Goal: Task Accomplishment & Management: Use online tool/utility

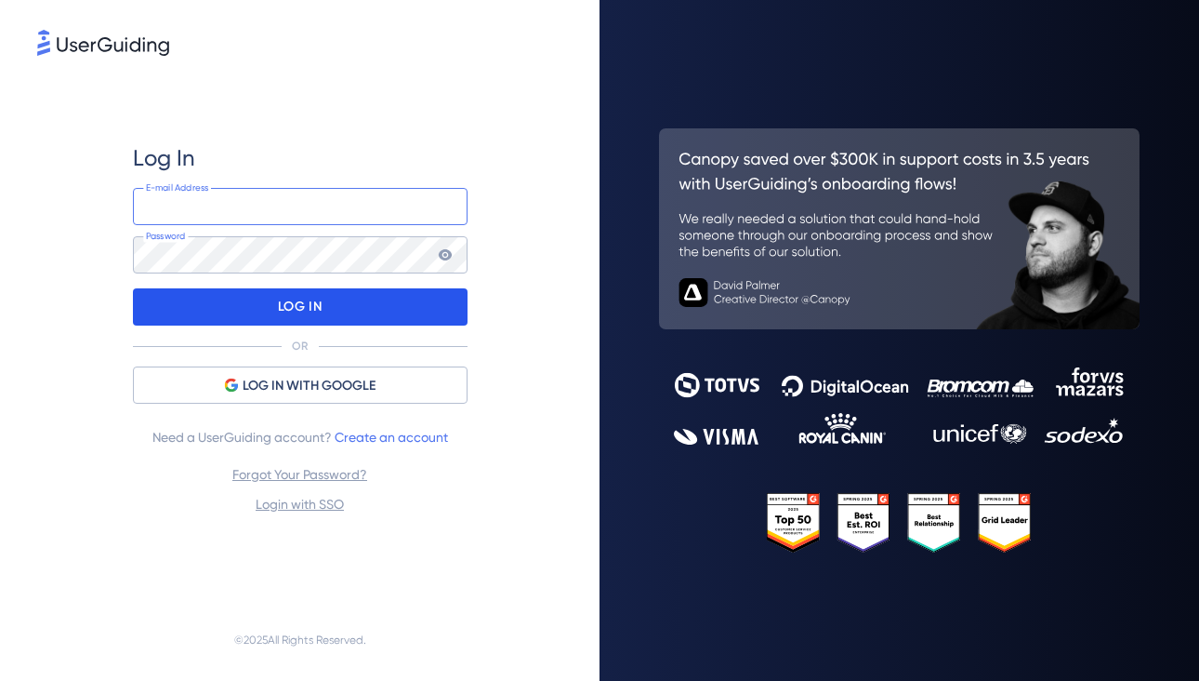
type input "product.managers@launchmetrics.com"
click at [389, 300] on div "LOG IN" at bounding box center [300, 306] width 335 height 37
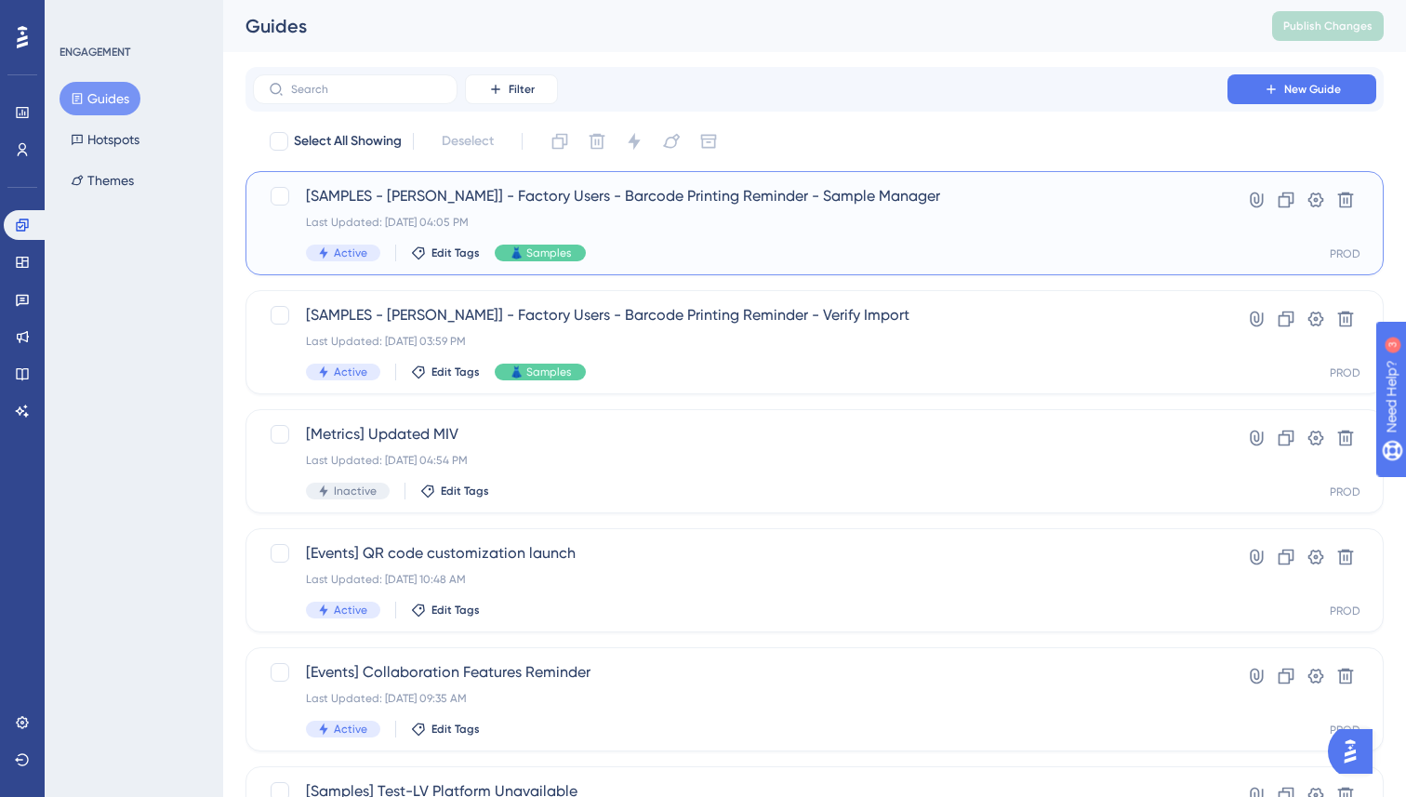
click at [672, 250] on div "Active Edit Tags 👗 Samples" at bounding box center [740, 253] width 868 height 17
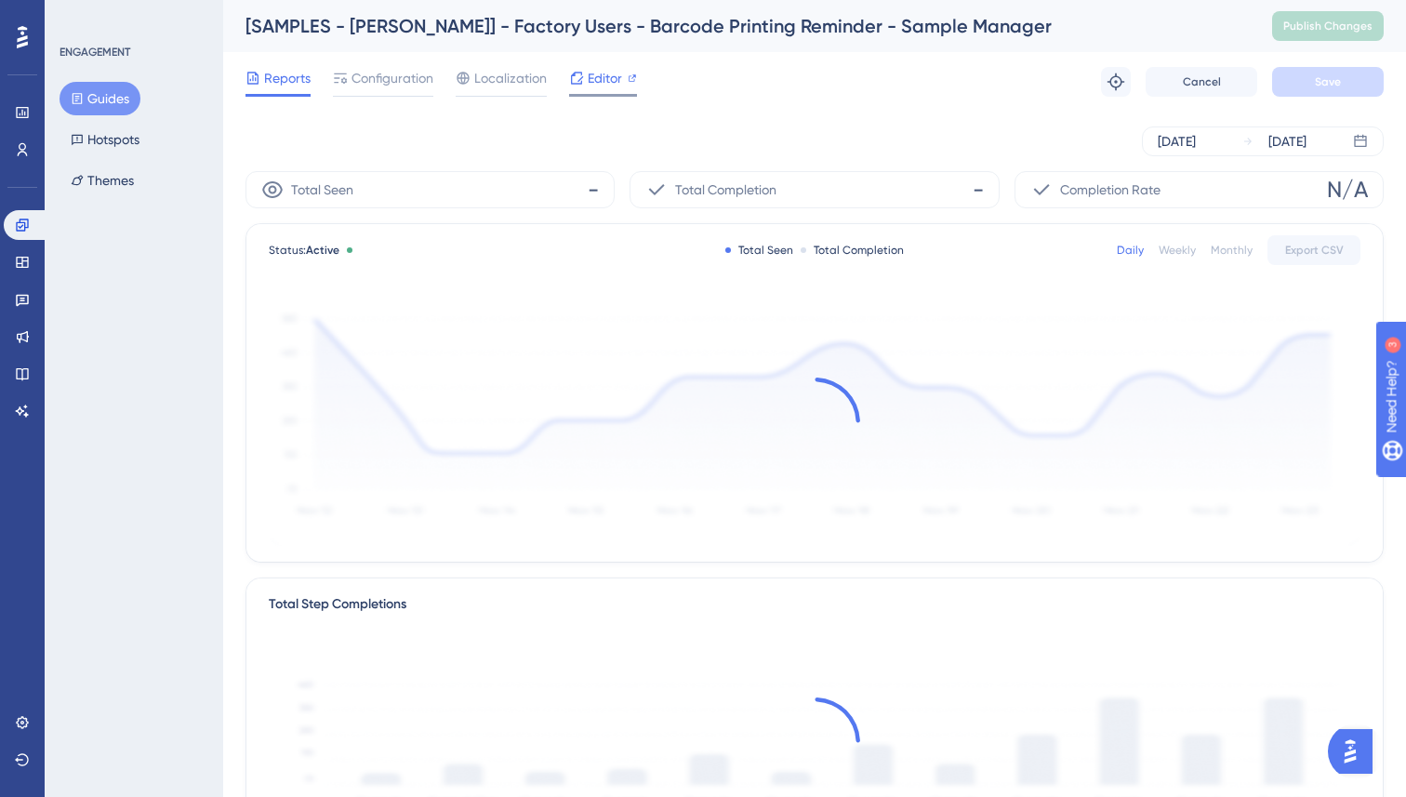
click at [603, 88] on span "Editor" at bounding box center [605, 78] width 34 height 22
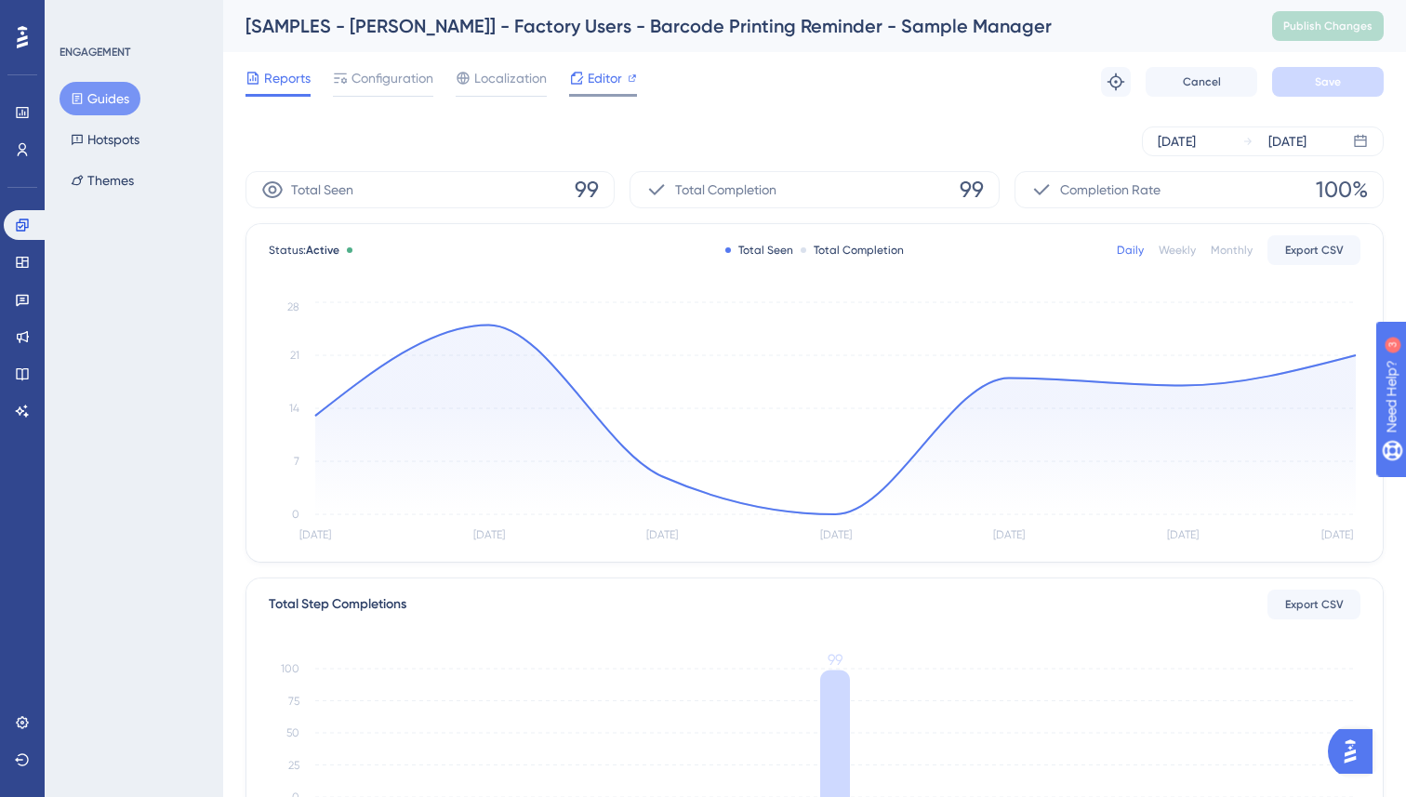
click at [609, 86] on span "Editor" at bounding box center [605, 78] width 34 height 22
click at [106, 103] on button "Guides" at bounding box center [100, 98] width 81 height 33
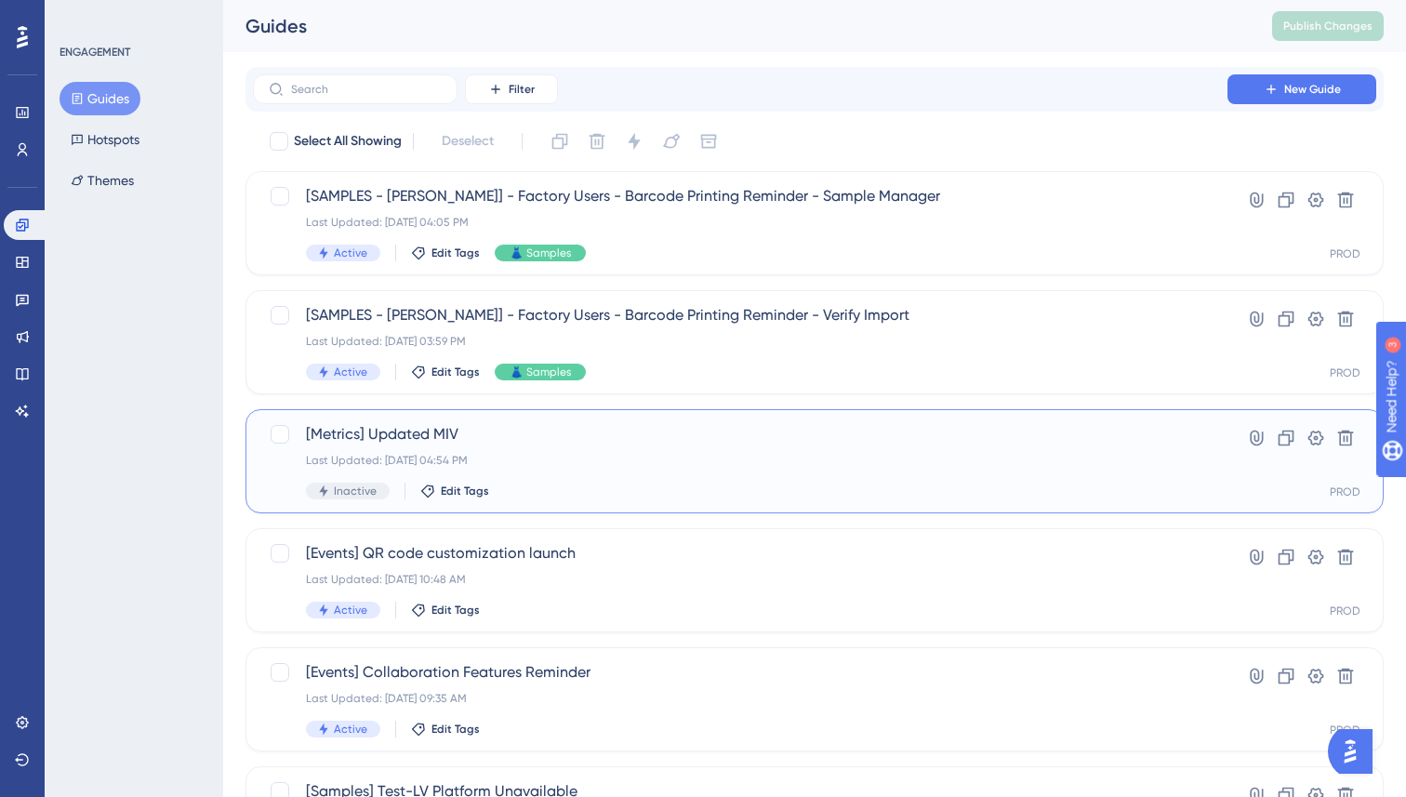
click at [587, 442] on span "[Metrics] Updated MIV" at bounding box center [740, 434] width 868 height 22
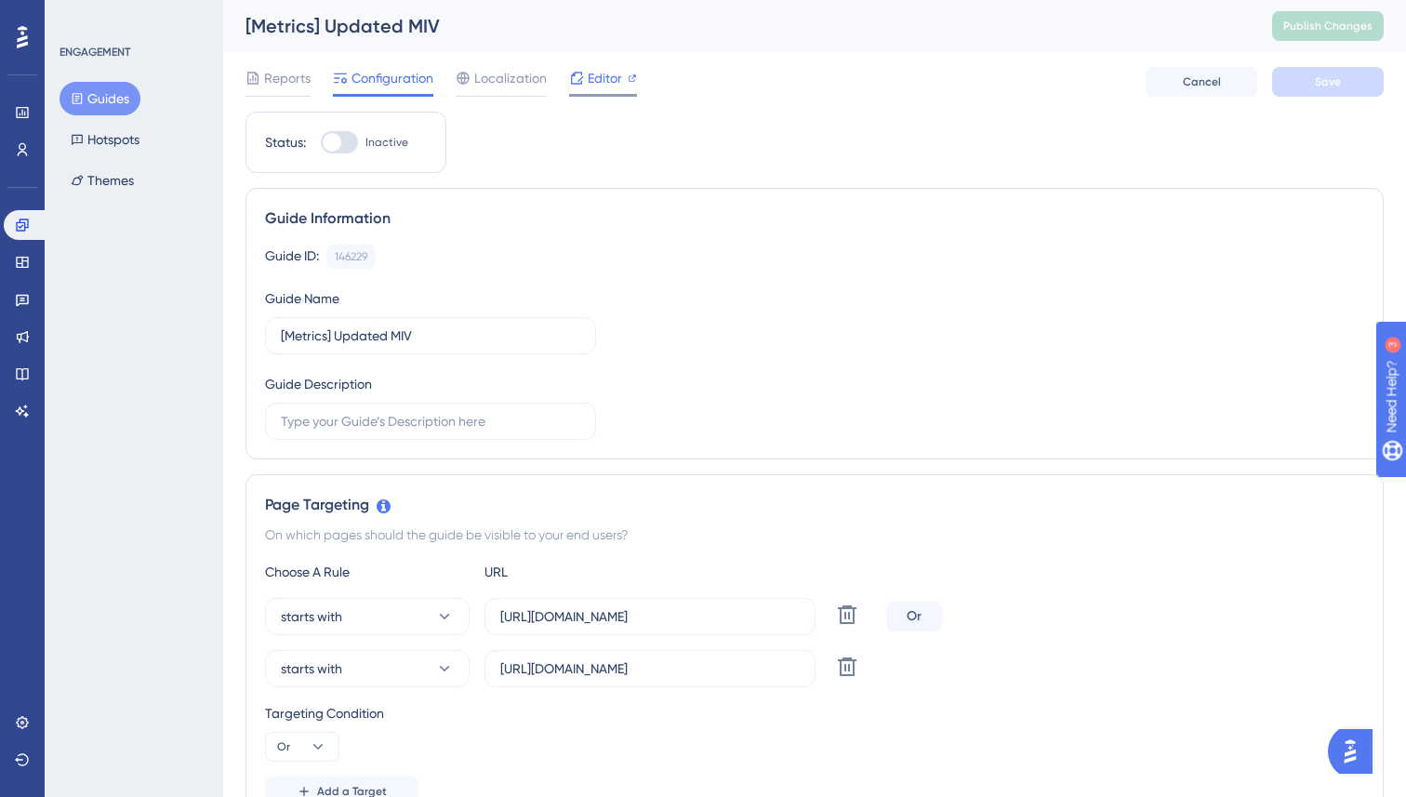
click at [593, 89] on div "Editor" at bounding box center [603, 82] width 68 height 30
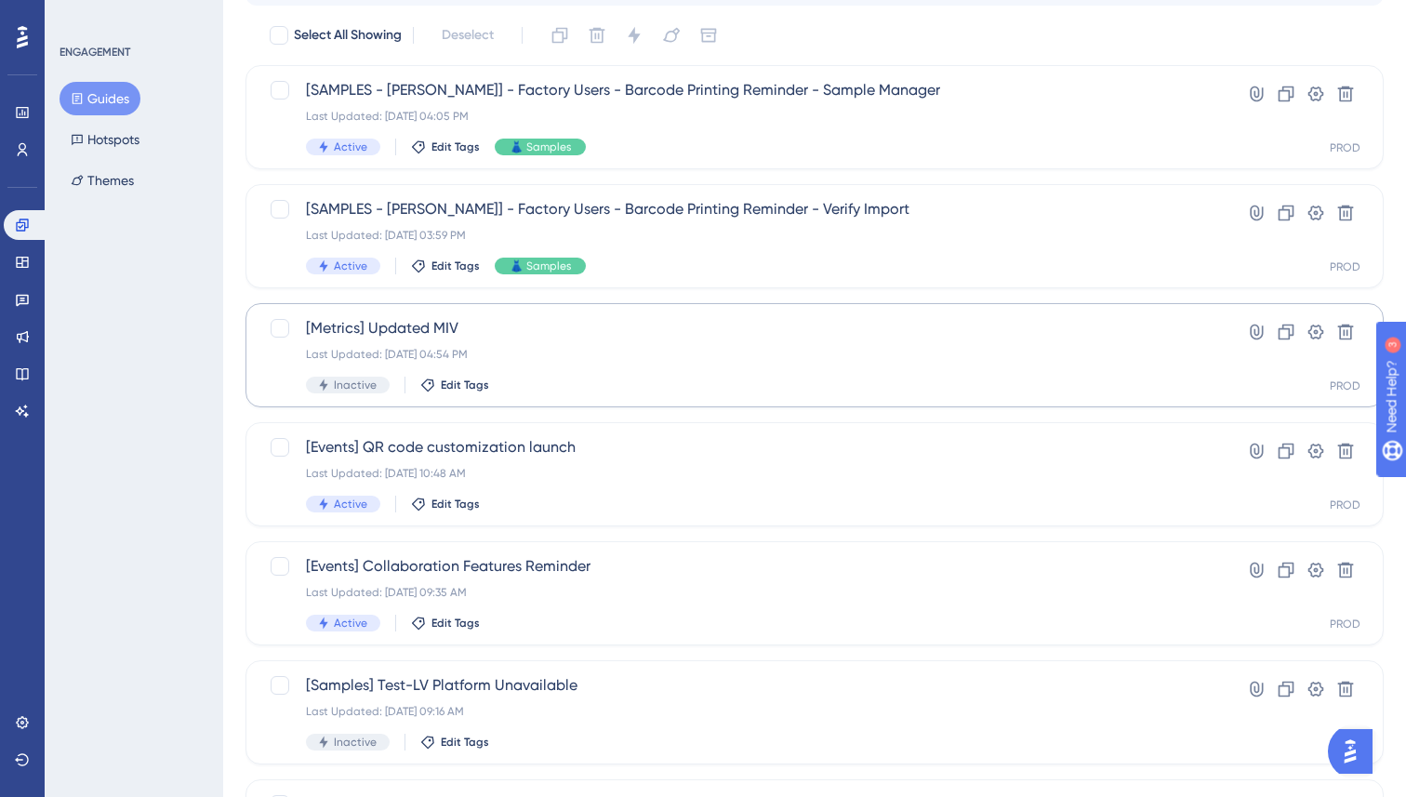
scroll to position [149, 0]
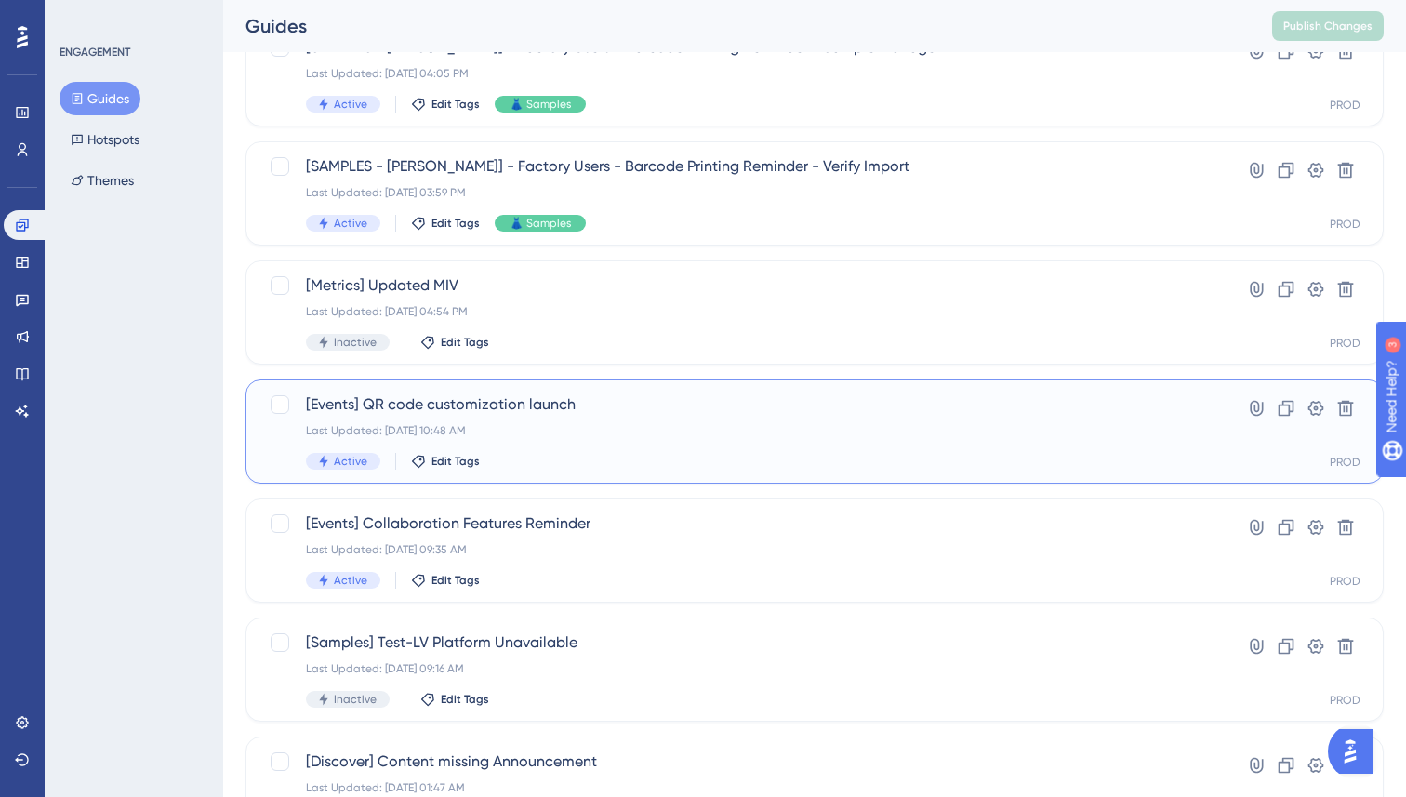
click at [547, 429] on div "Last Updated: Aug 22 2025, 10:48 AM" at bounding box center [740, 430] width 868 height 15
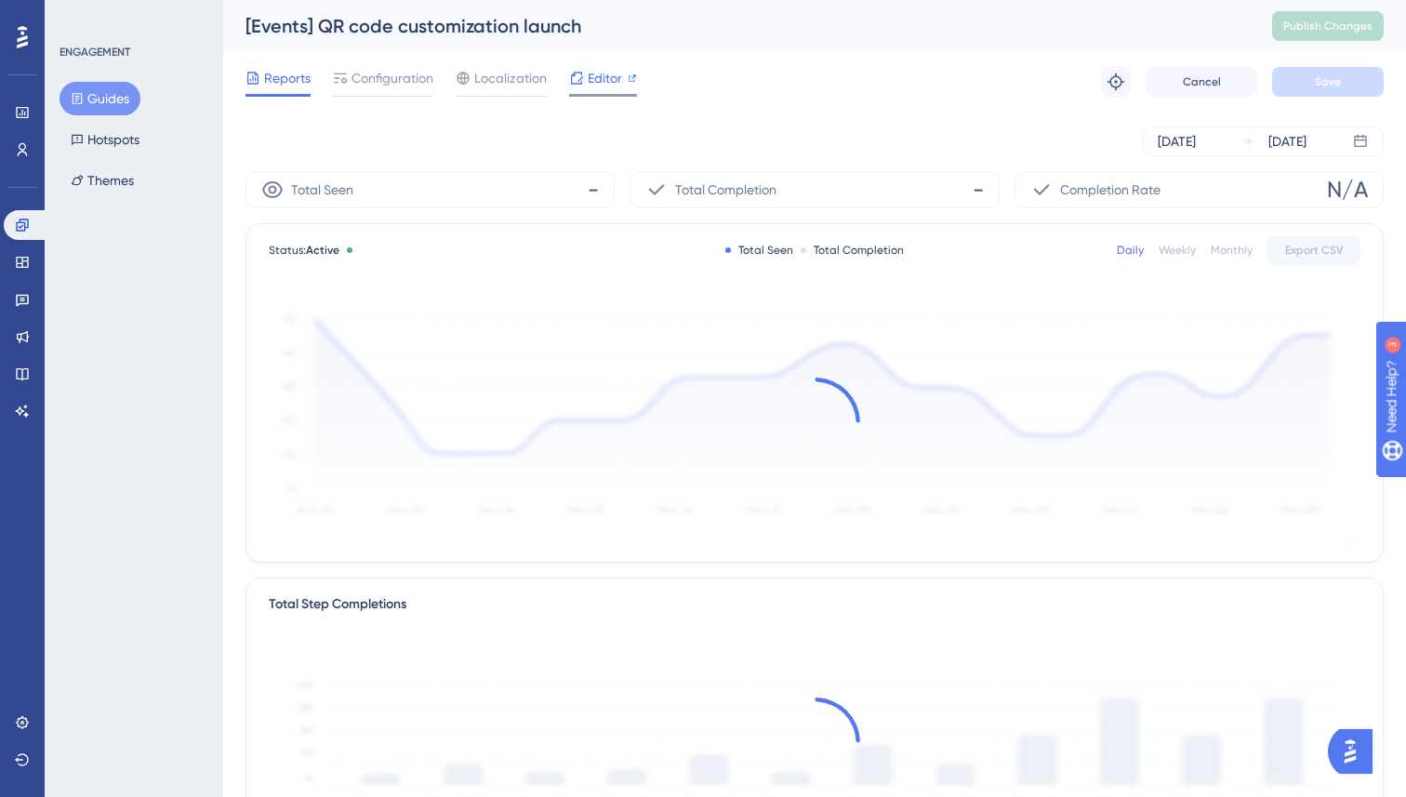
click at [605, 84] on span "Editor" at bounding box center [605, 78] width 34 height 22
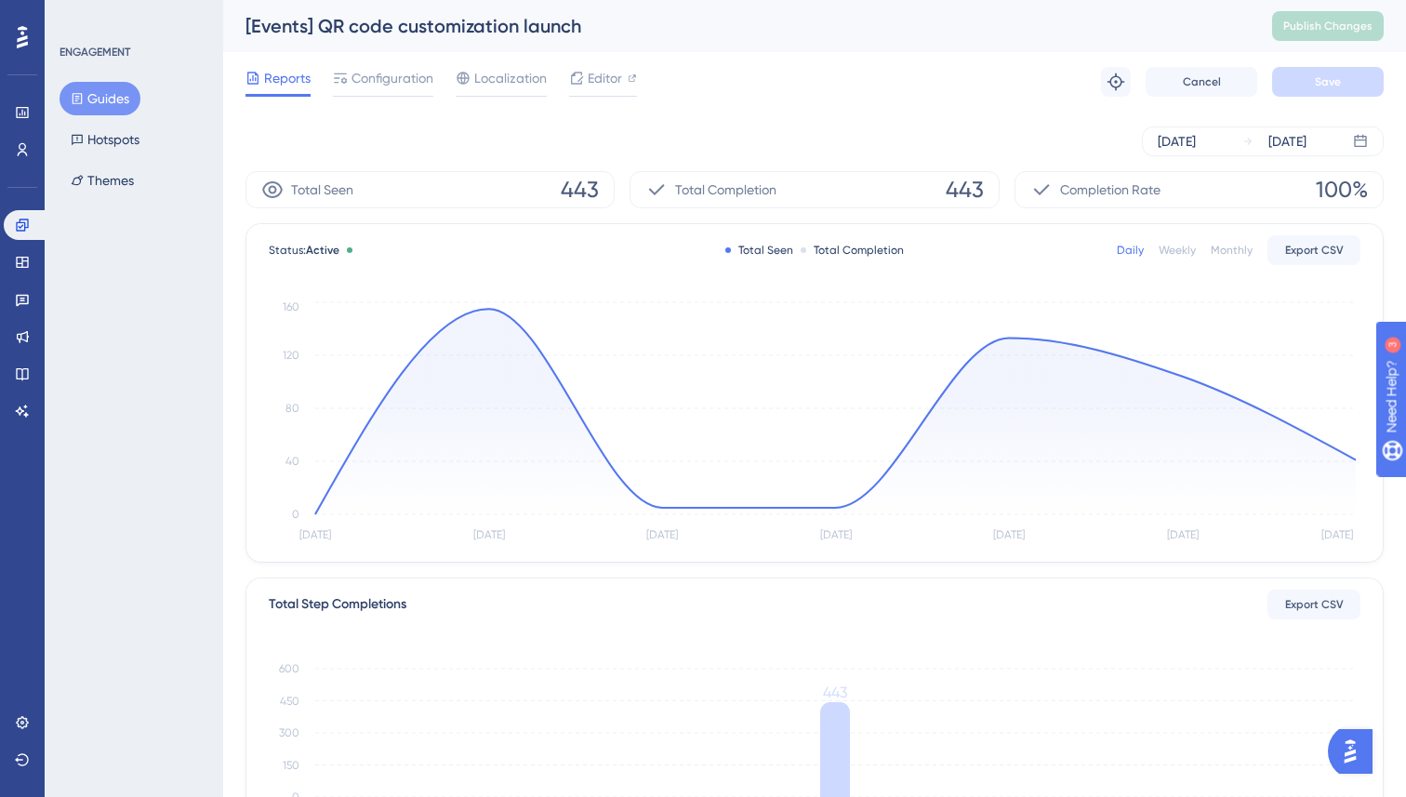
scroll to position [149, 0]
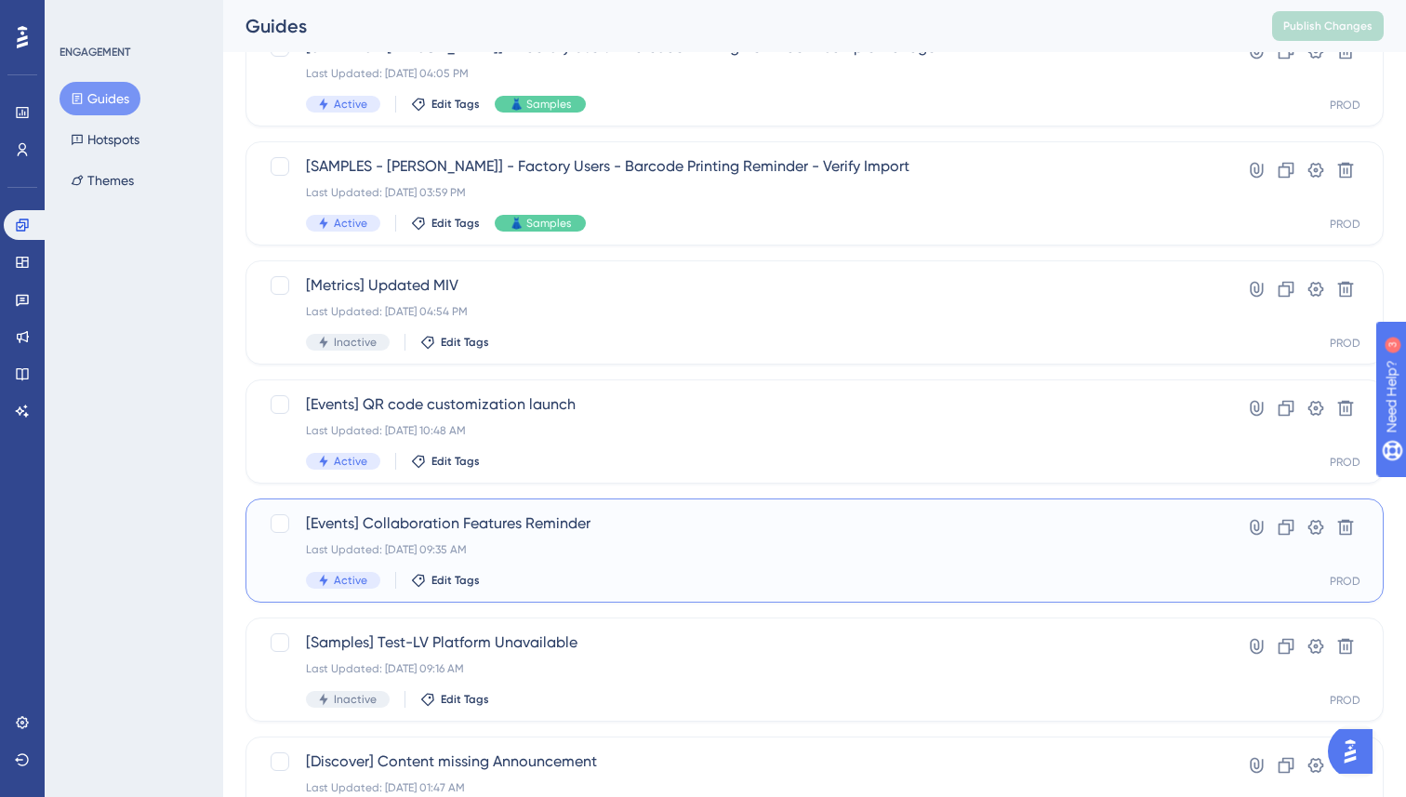
click at [600, 544] on div "Last Updated: Jun 13 2025, 09:35 AM" at bounding box center [740, 549] width 868 height 15
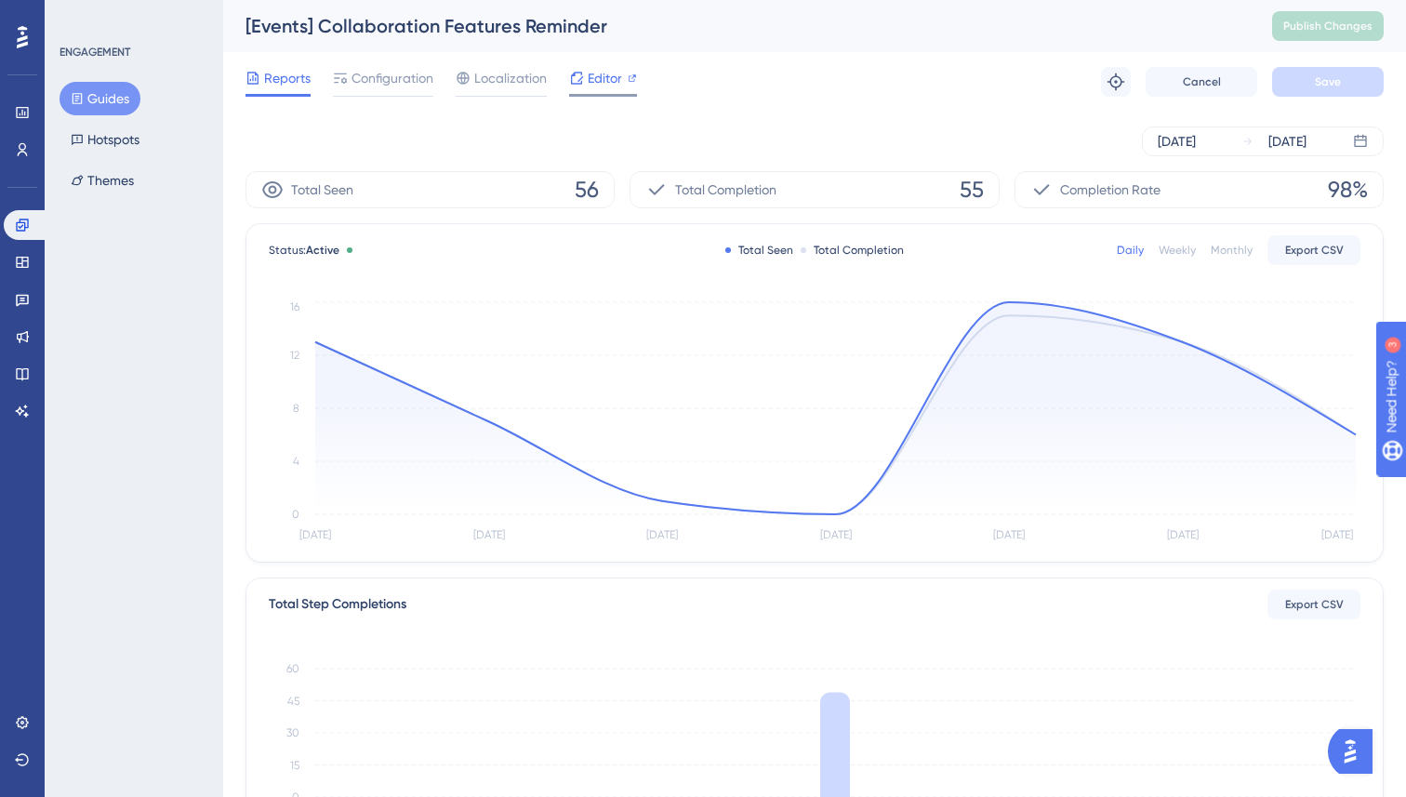
click at [610, 75] on span "Editor" at bounding box center [605, 78] width 34 height 22
click at [106, 108] on button "Guides" at bounding box center [100, 98] width 81 height 33
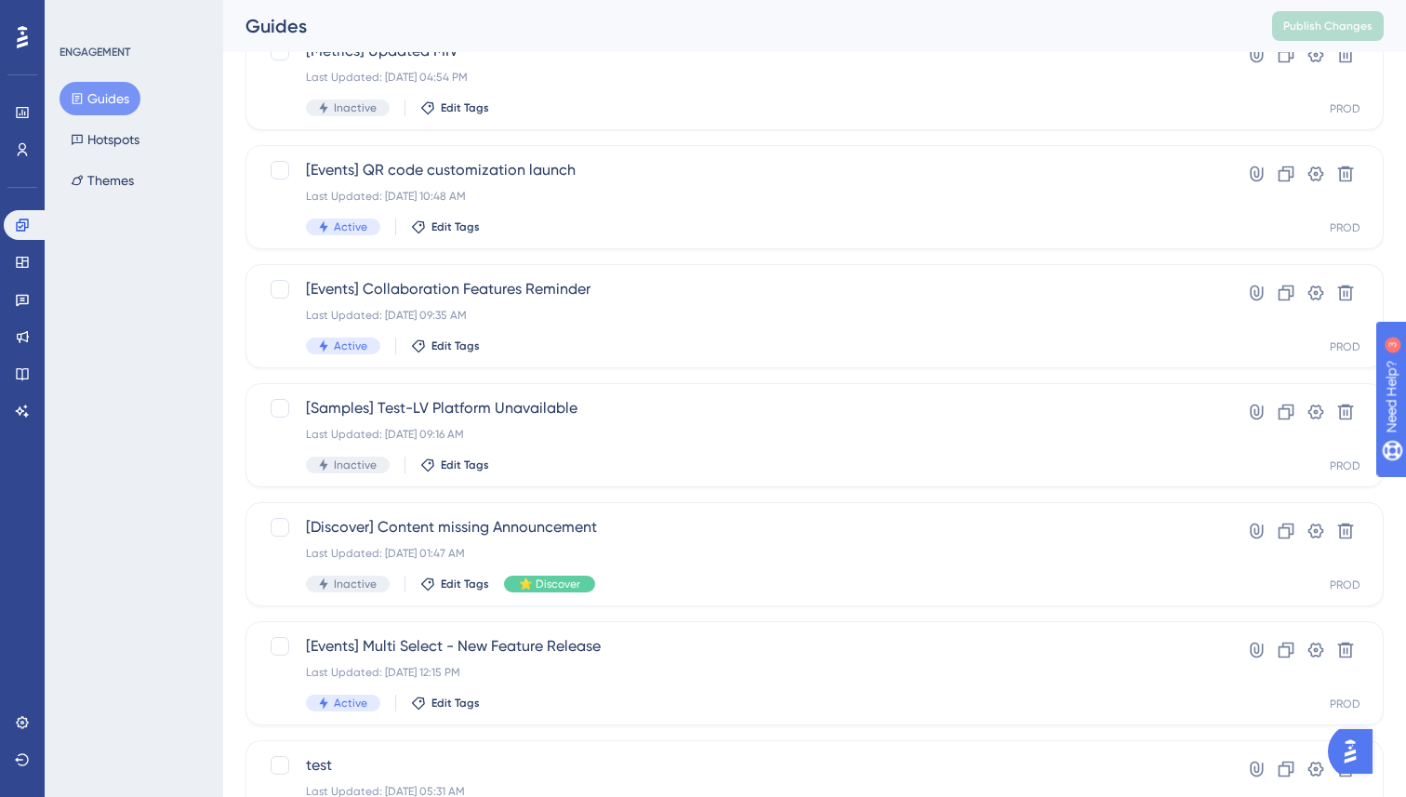
scroll to position [416, 0]
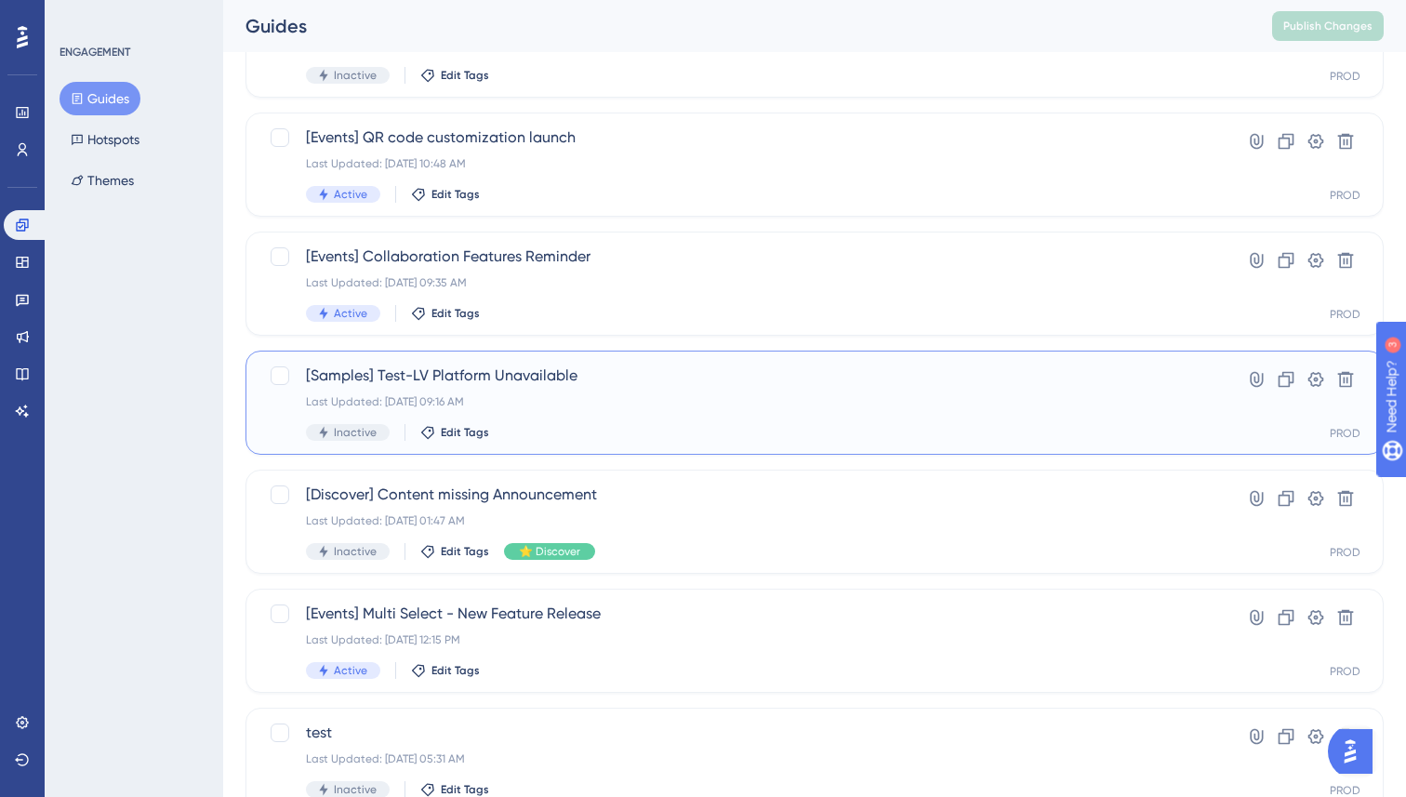
click at [541, 389] on div "[Samples] Test-LV Platform Unavailable Last Updated: Jun 13 2025, 09:16 AM Inac…" at bounding box center [740, 402] width 868 height 76
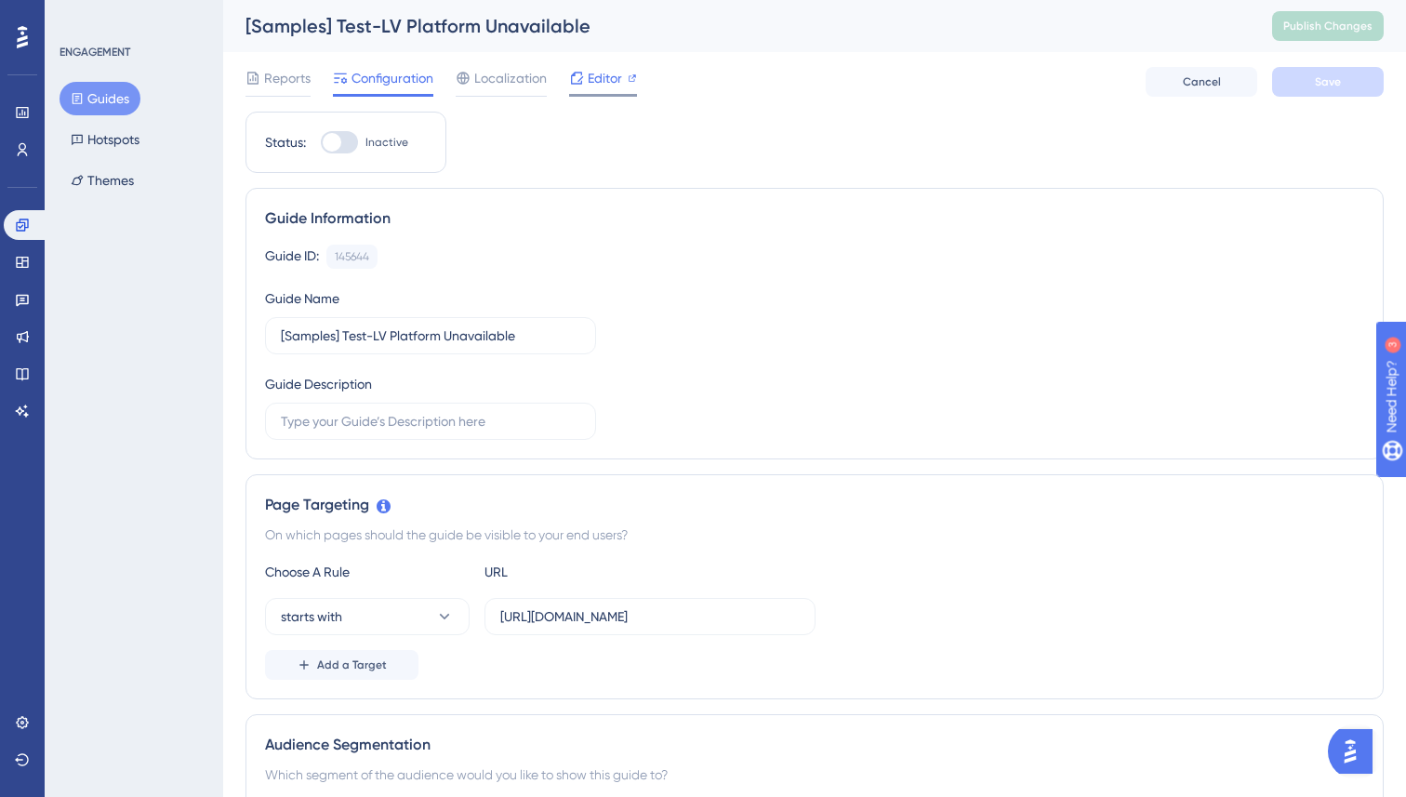
click at [603, 76] on span "Editor" at bounding box center [605, 78] width 34 height 22
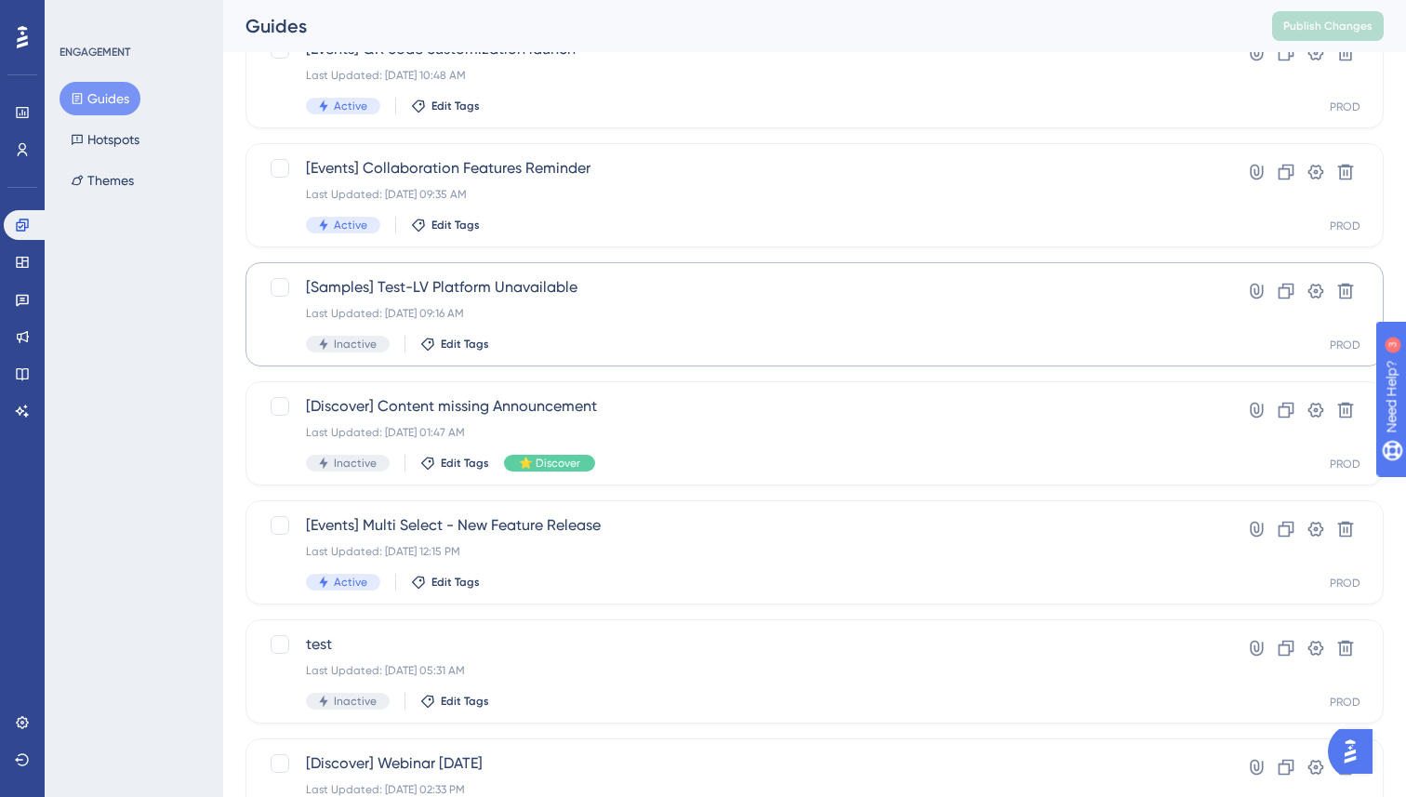
scroll to position [545, 0]
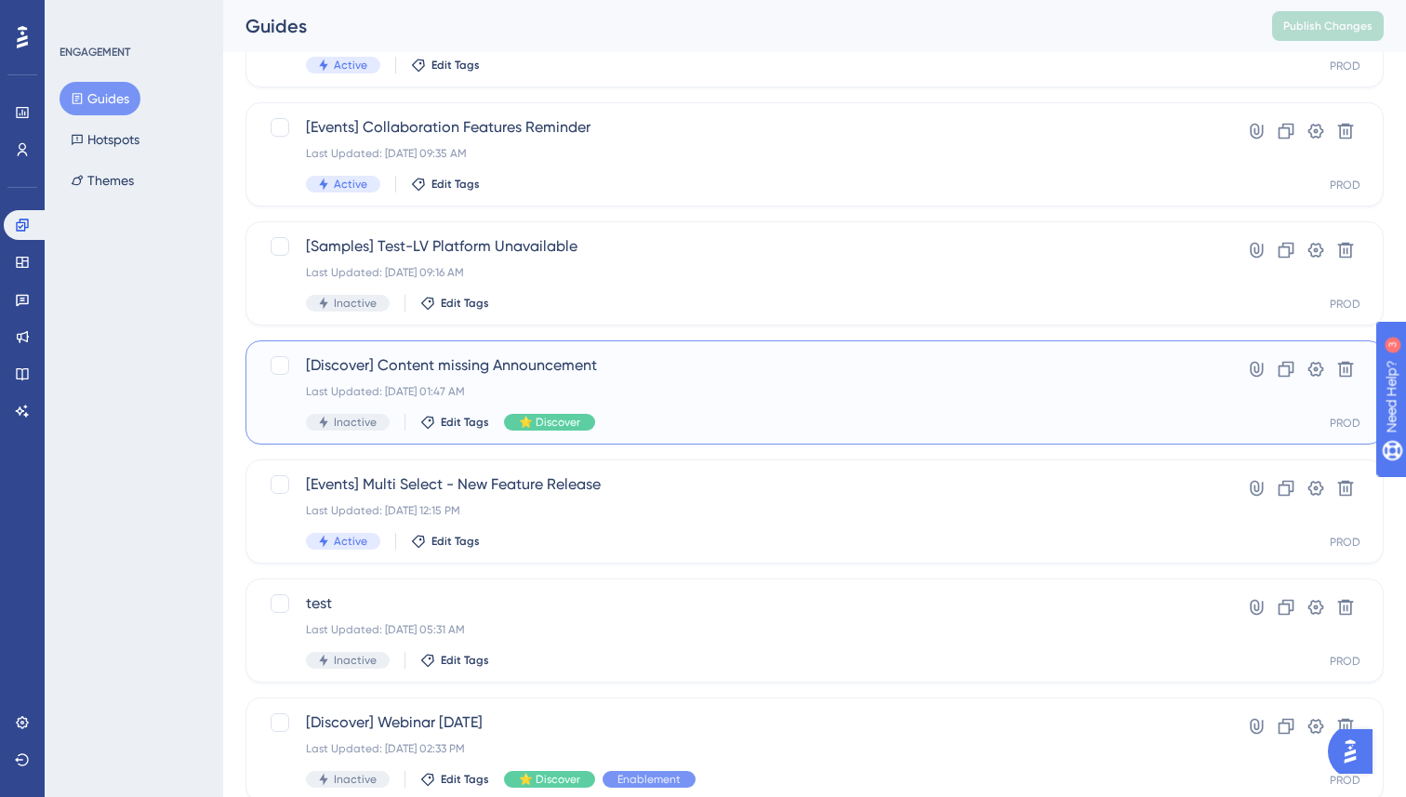
click at [543, 384] on div "Last Updated: May 08 2025, 01:47 AM" at bounding box center [740, 391] width 868 height 15
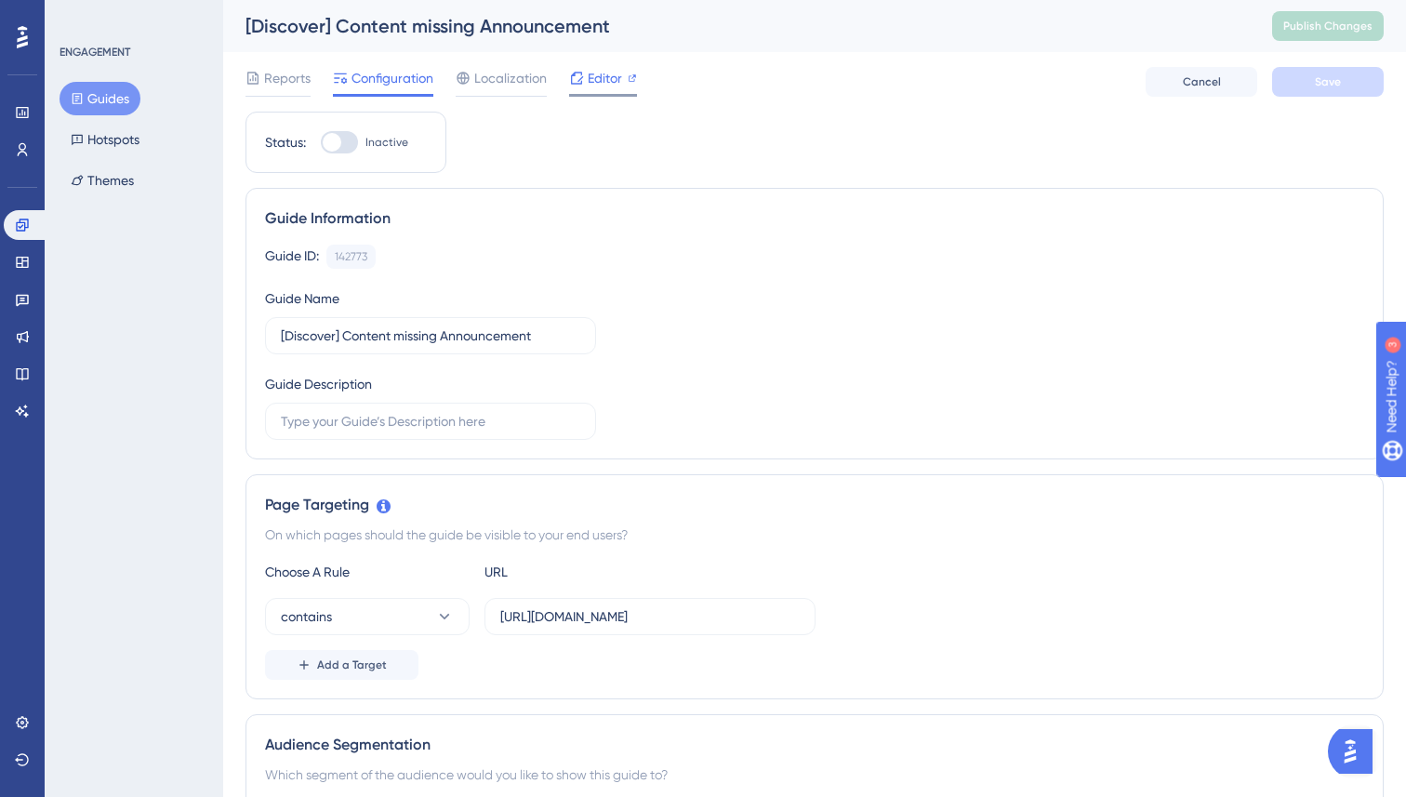
click at [594, 77] on span "Editor" at bounding box center [605, 78] width 34 height 22
click at [96, 110] on button "Guides" at bounding box center [100, 98] width 81 height 33
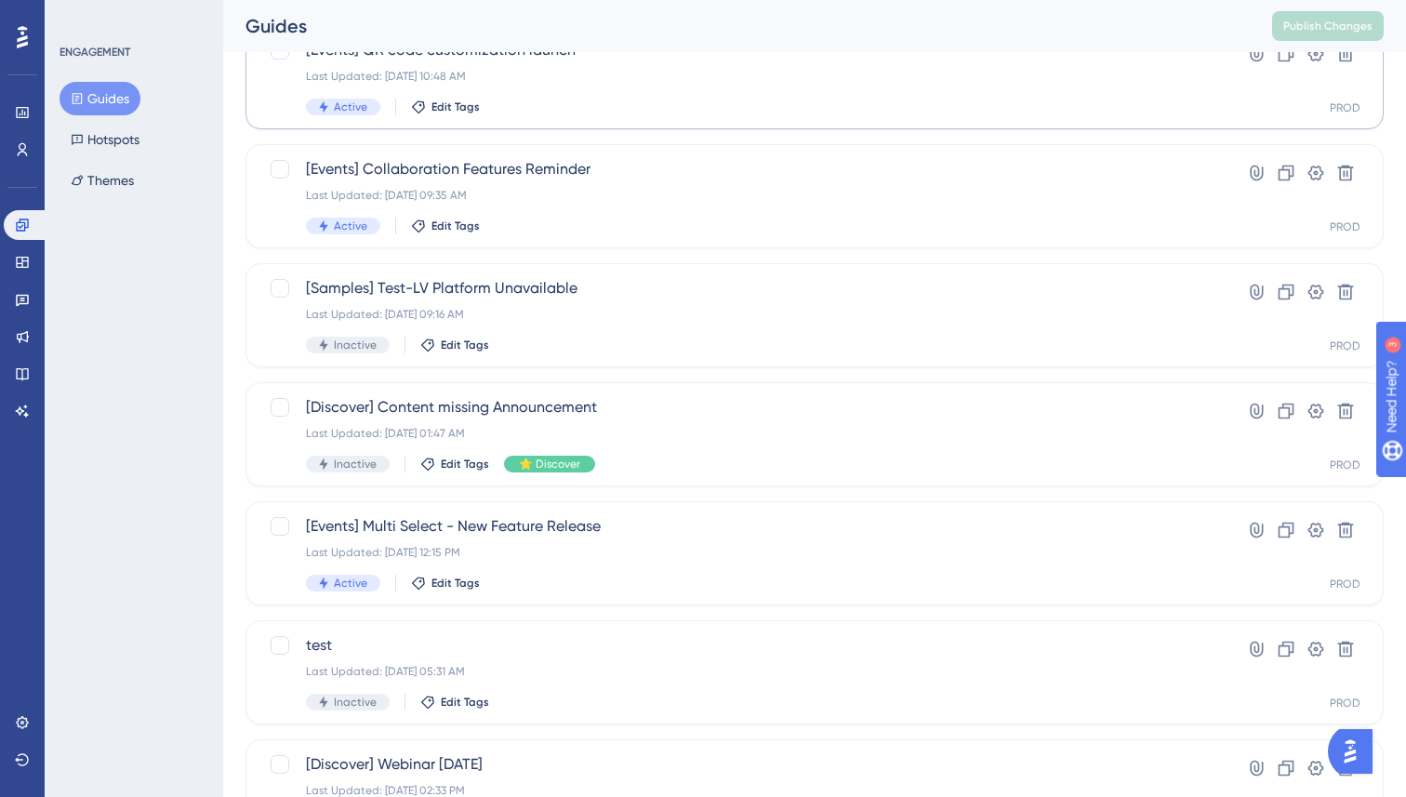
scroll to position [579, 0]
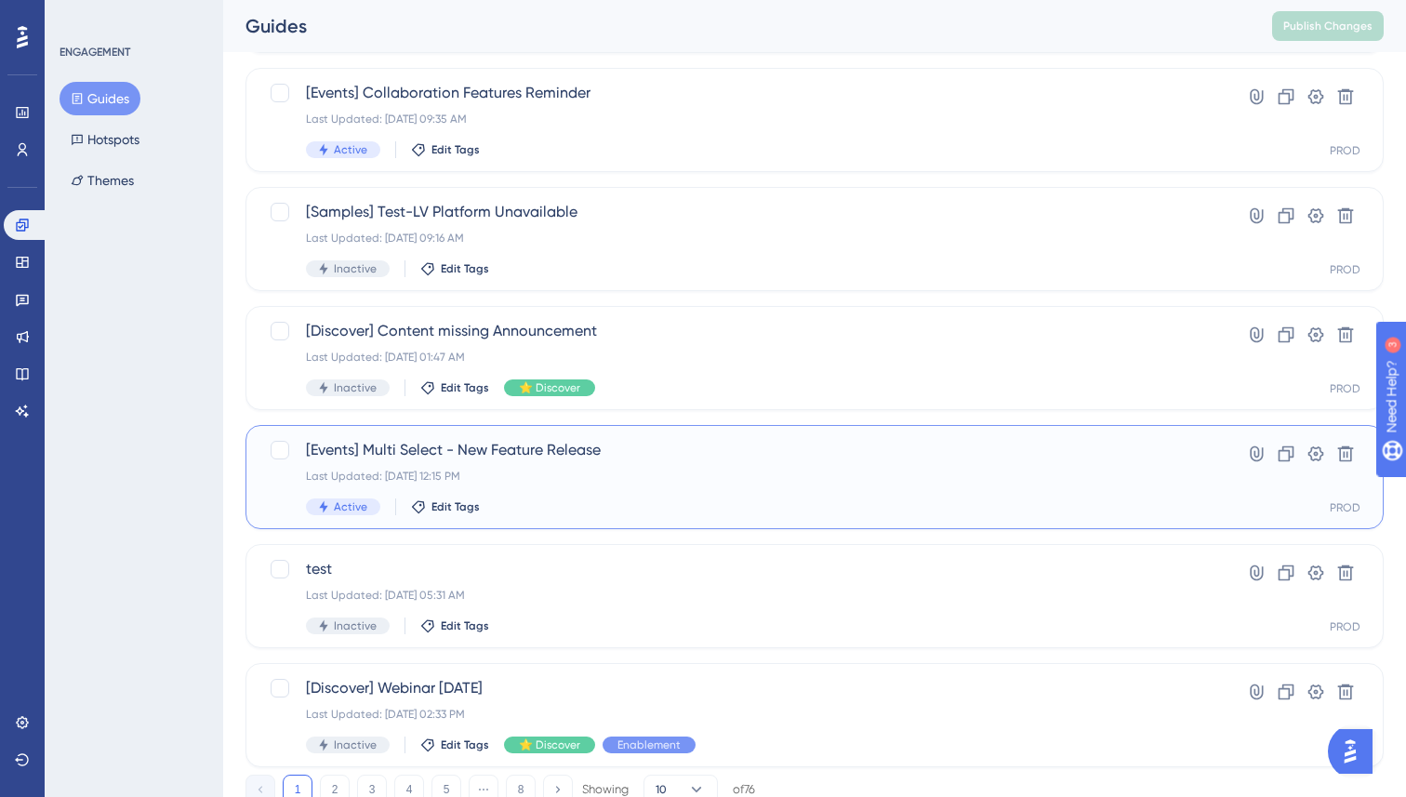
click at [565, 448] on span "[Events] Multi Select - New Feature Release" at bounding box center [740, 450] width 868 height 22
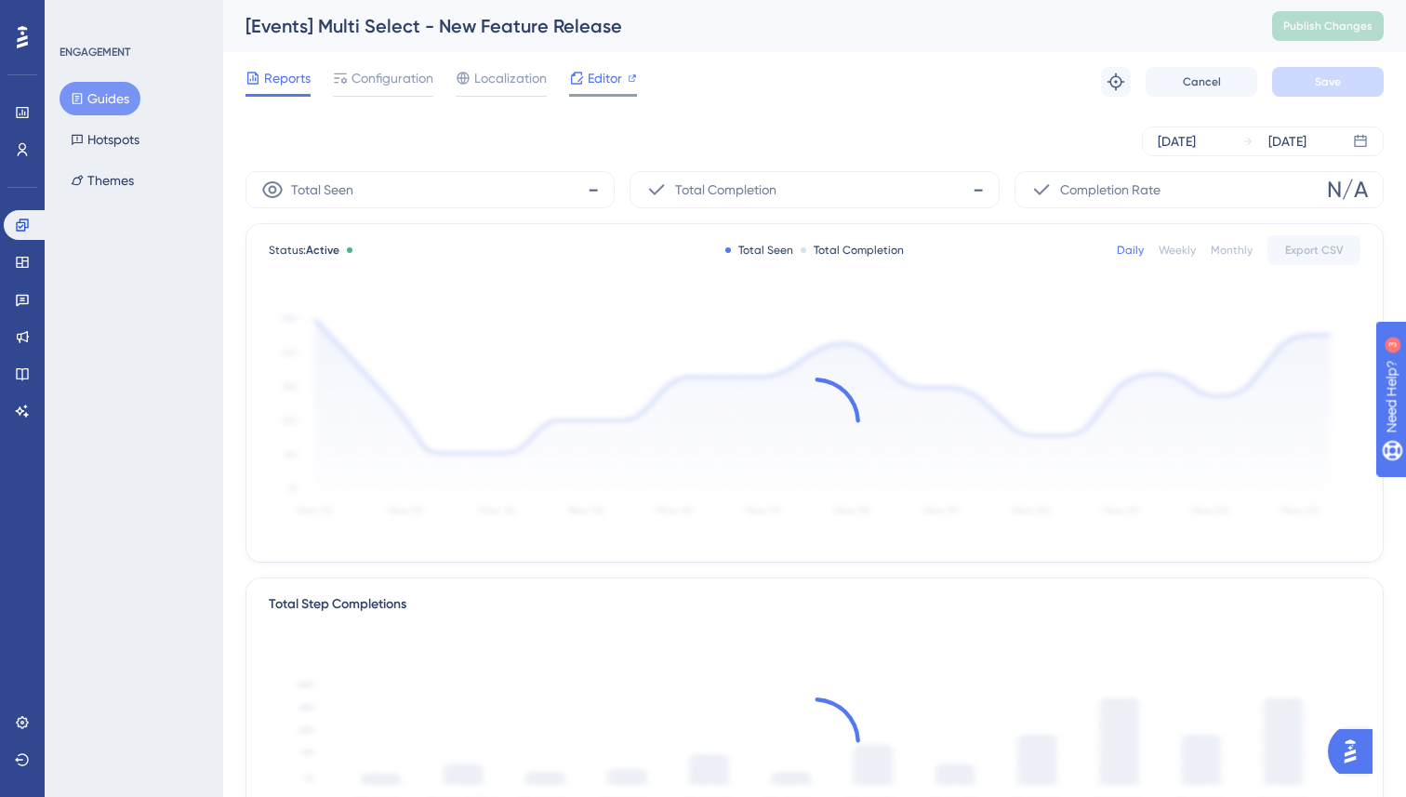
click at [589, 80] on span "Editor" at bounding box center [605, 78] width 34 height 22
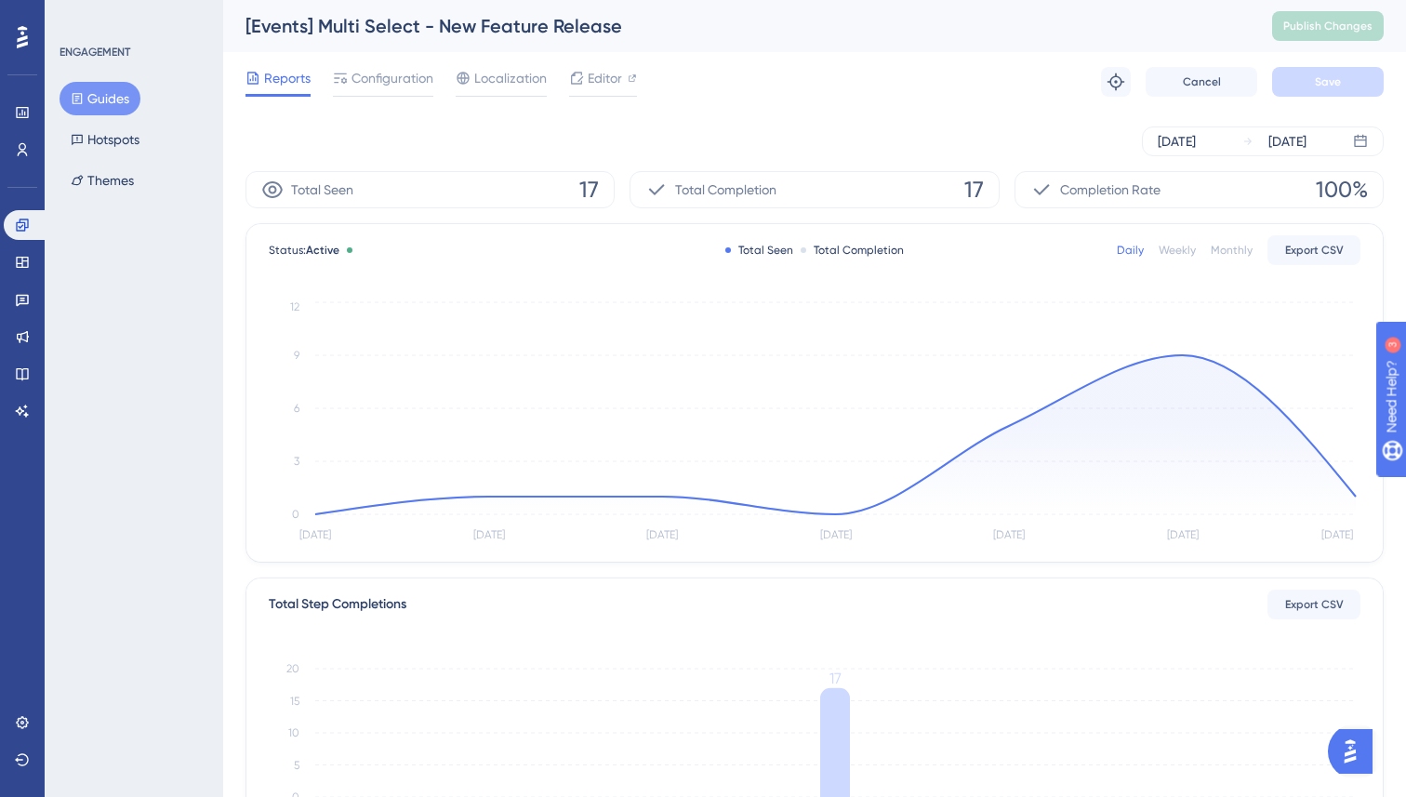
click at [110, 99] on button "Guides" at bounding box center [100, 98] width 81 height 33
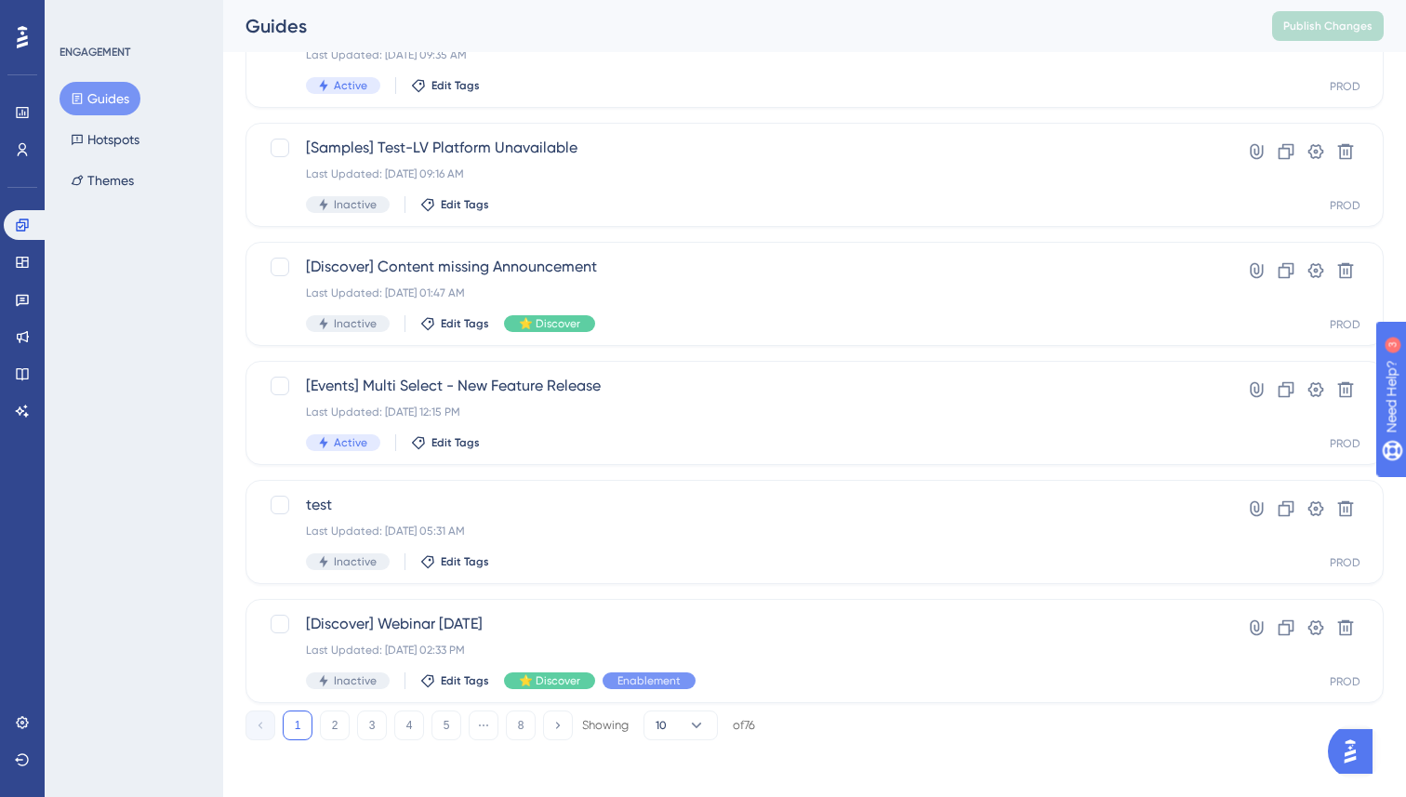
scroll to position [646, 0]
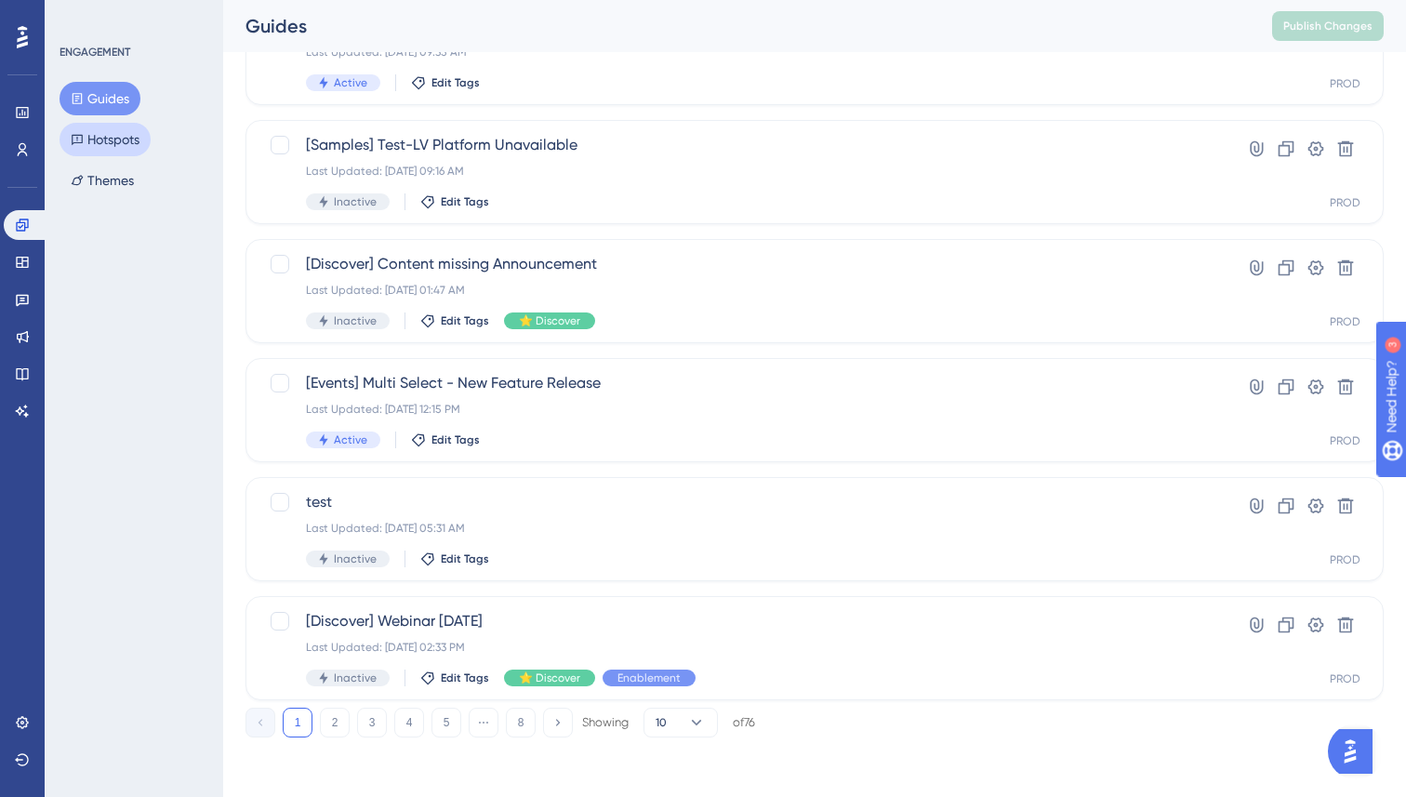
click at [139, 142] on button "Hotspots" at bounding box center [105, 139] width 91 height 33
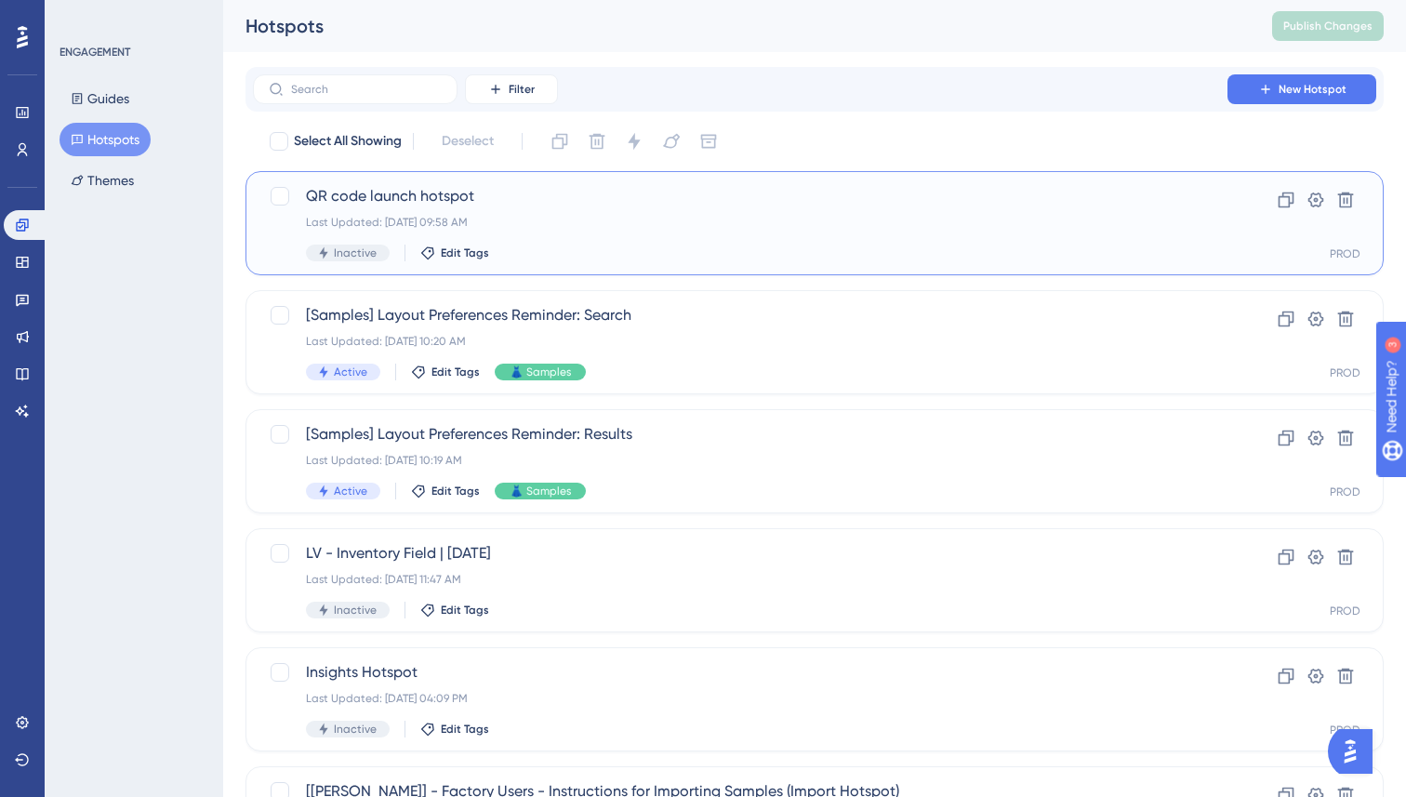
click at [623, 234] on div "QR code launch hotspot Last Updated: Aug 14 2025, 09:58 AM Inactive Edit Tags" at bounding box center [740, 223] width 868 height 76
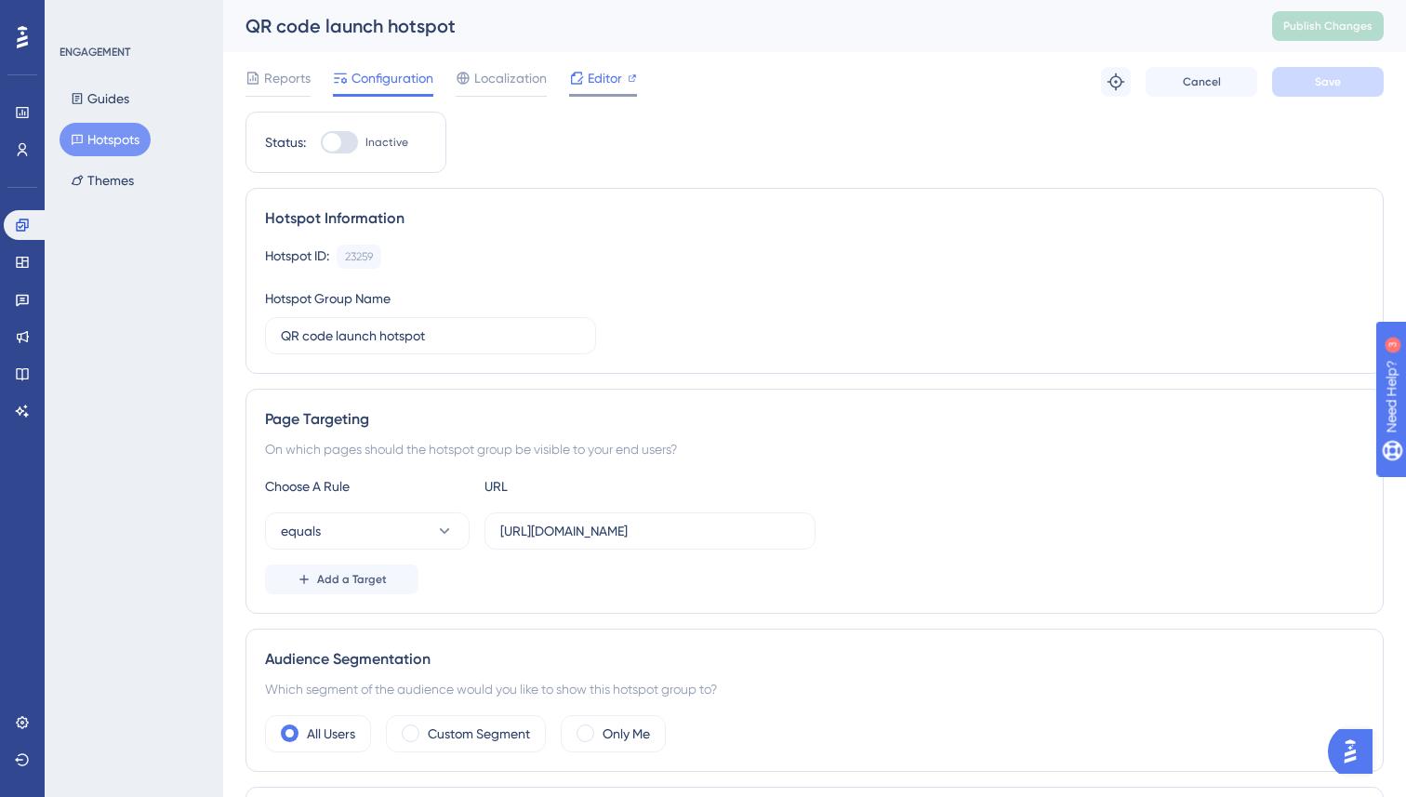
click at [609, 77] on span "Editor" at bounding box center [605, 78] width 34 height 22
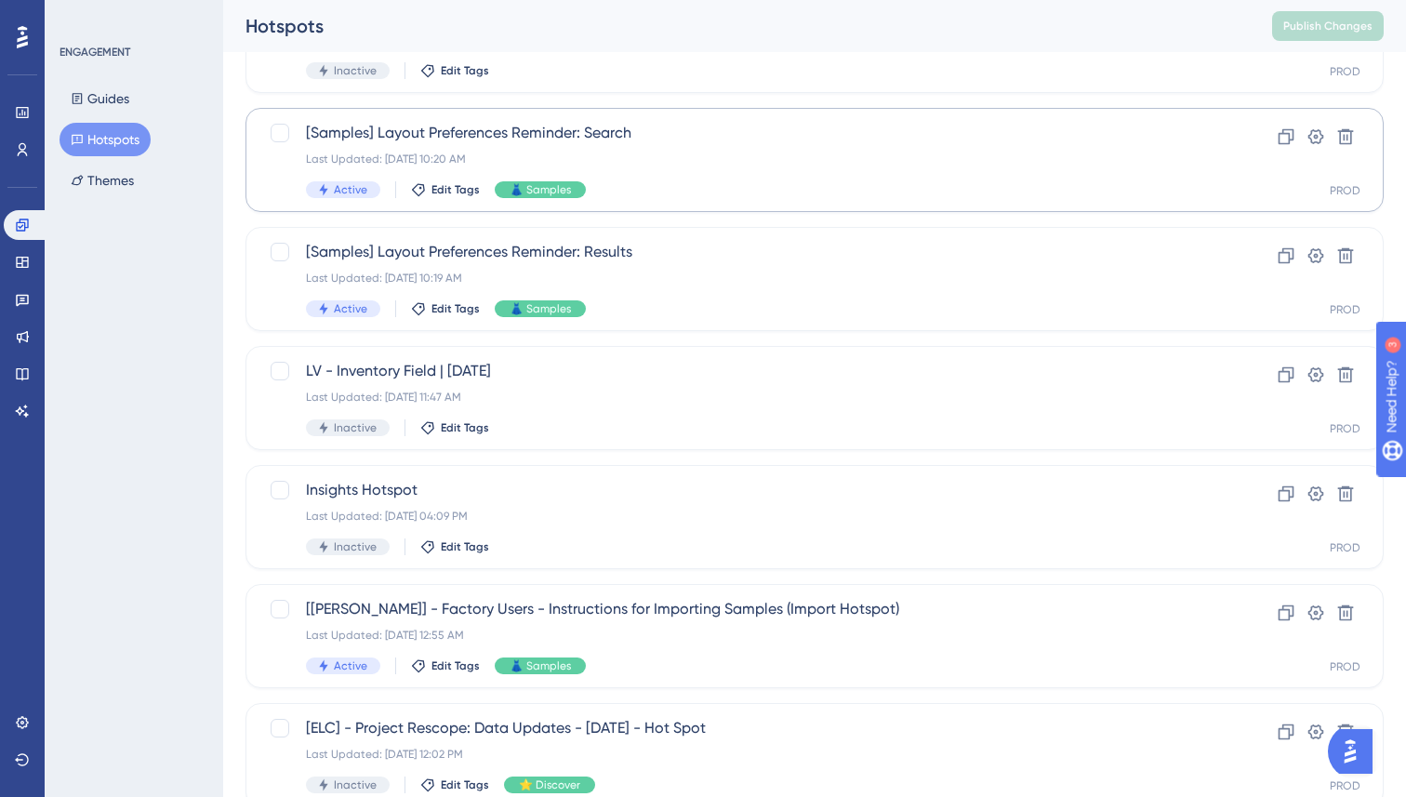
scroll to position [210, 0]
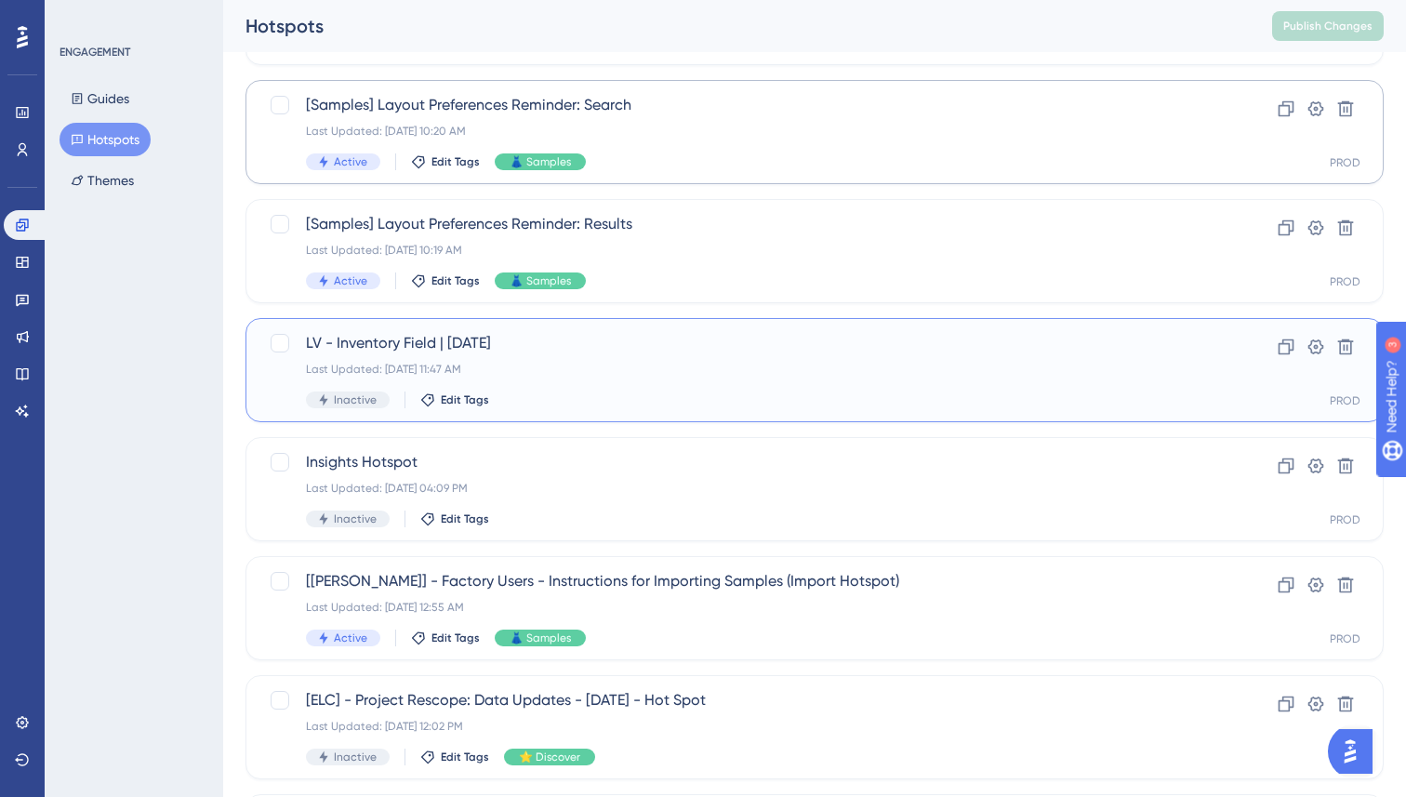
click at [516, 343] on span "LV - Inventory Field | Jan 9th" at bounding box center [740, 343] width 868 height 22
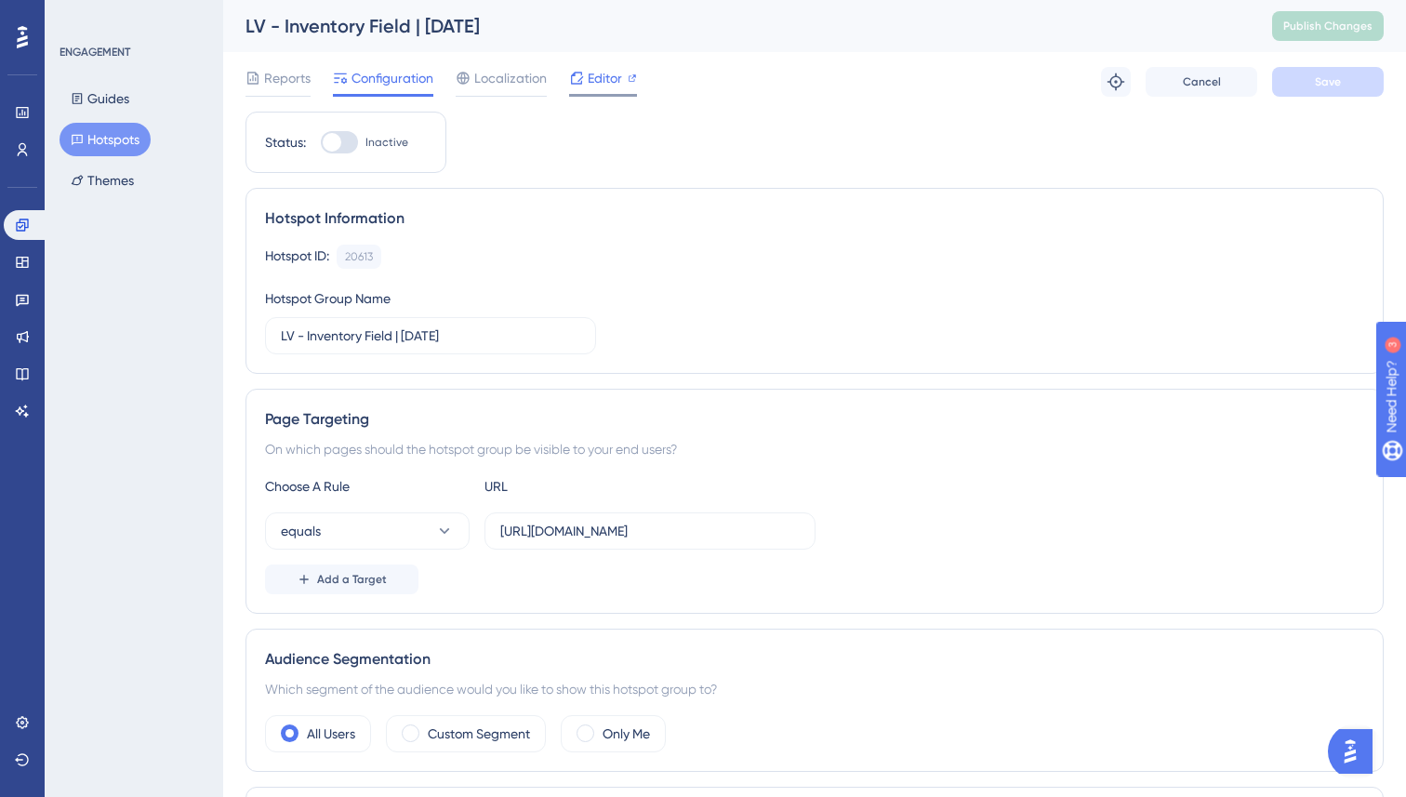
click at [604, 76] on span "Editor" at bounding box center [605, 78] width 34 height 22
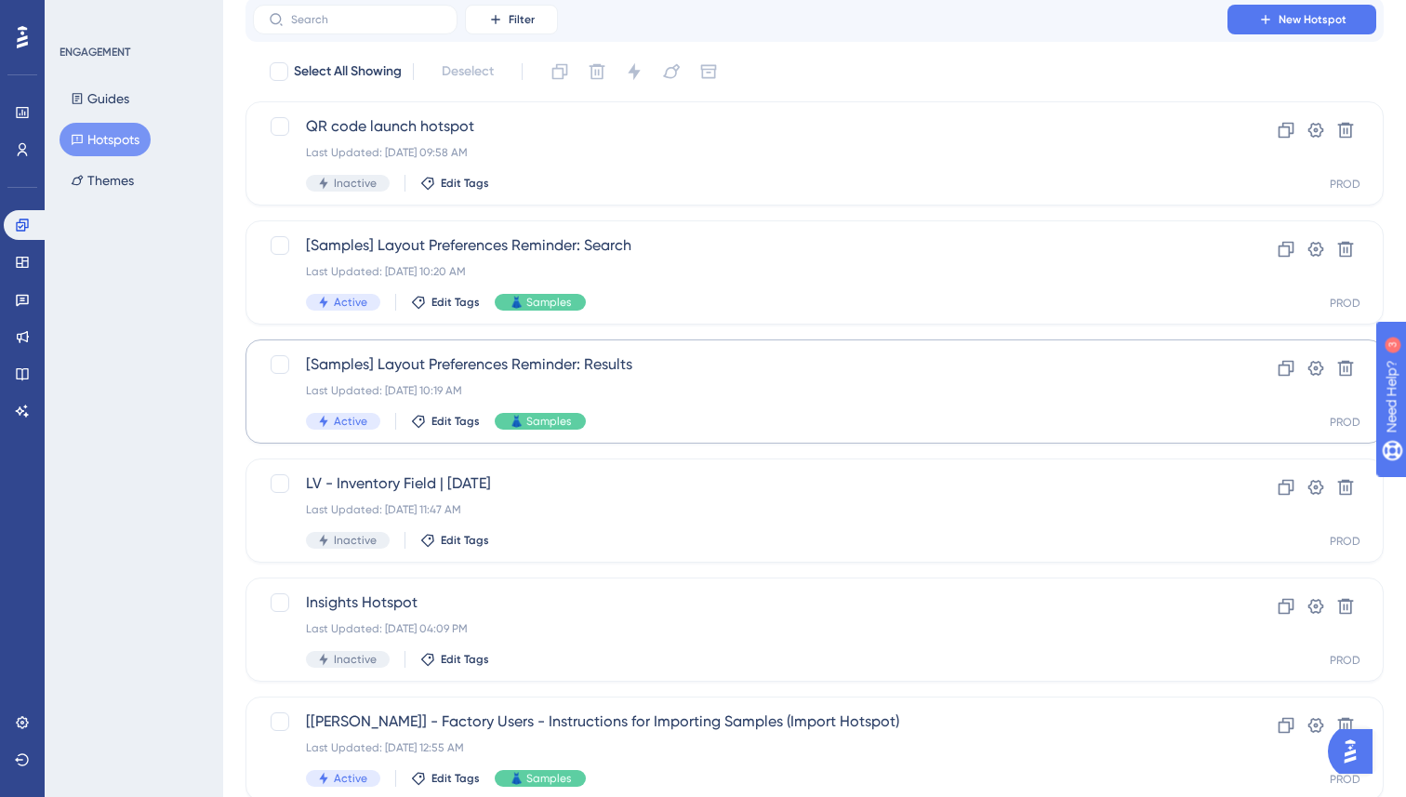
scroll to position [77, 0]
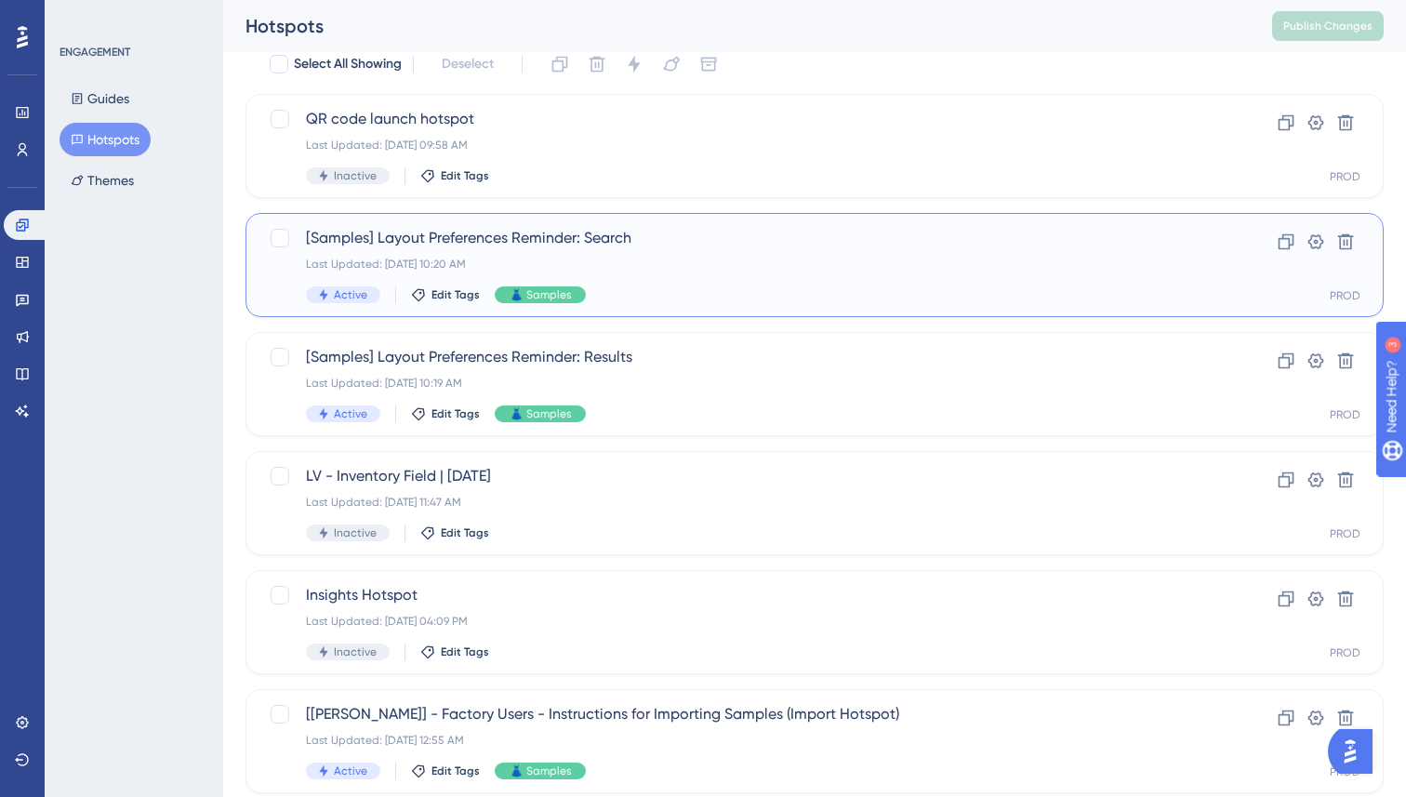
click at [625, 266] on div "Last Updated: Jun 26 2025, 10:20 AM" at bounding box center [740, 264] width 868 height 15
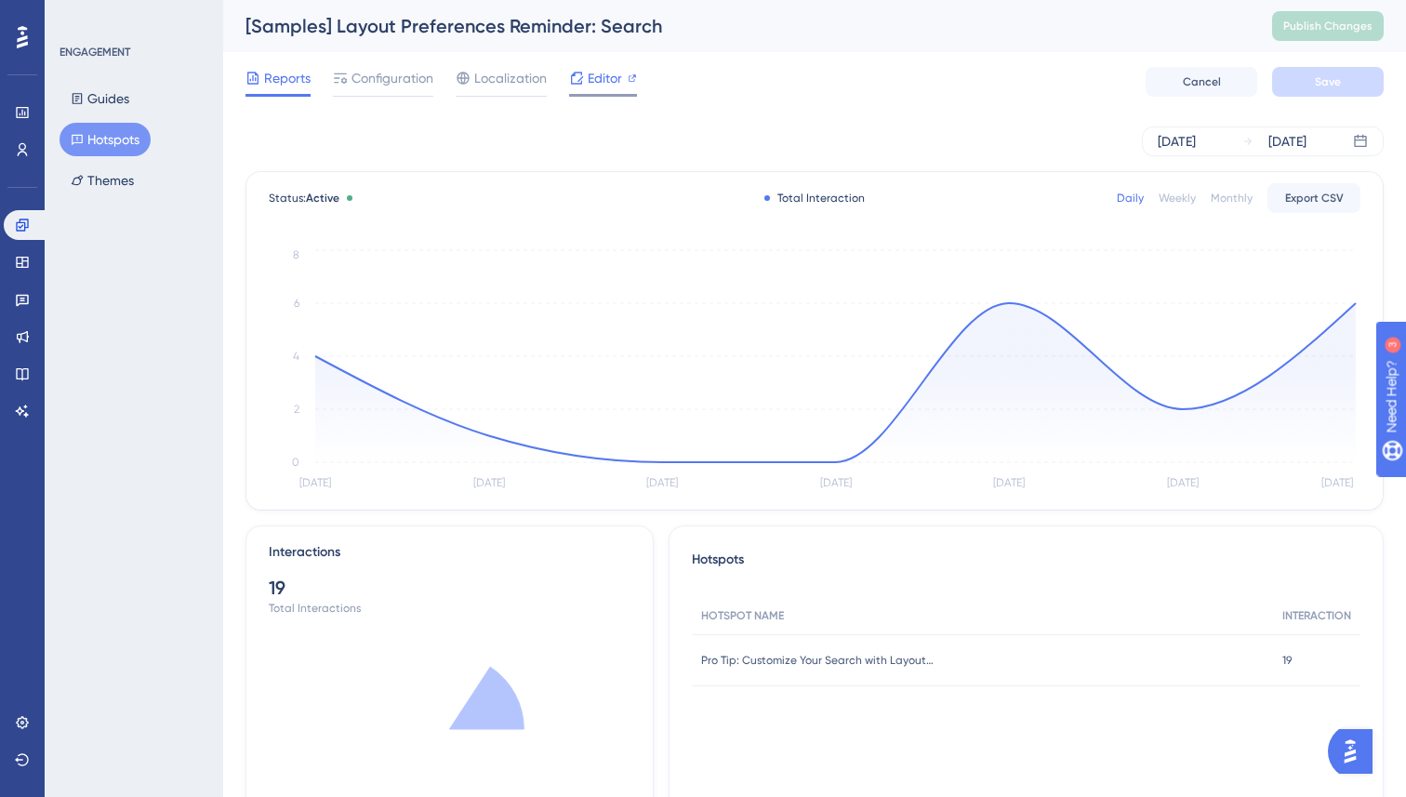
click at [608, 86] on span "Editor" at bounding box center [605, 78] width 34 height 22
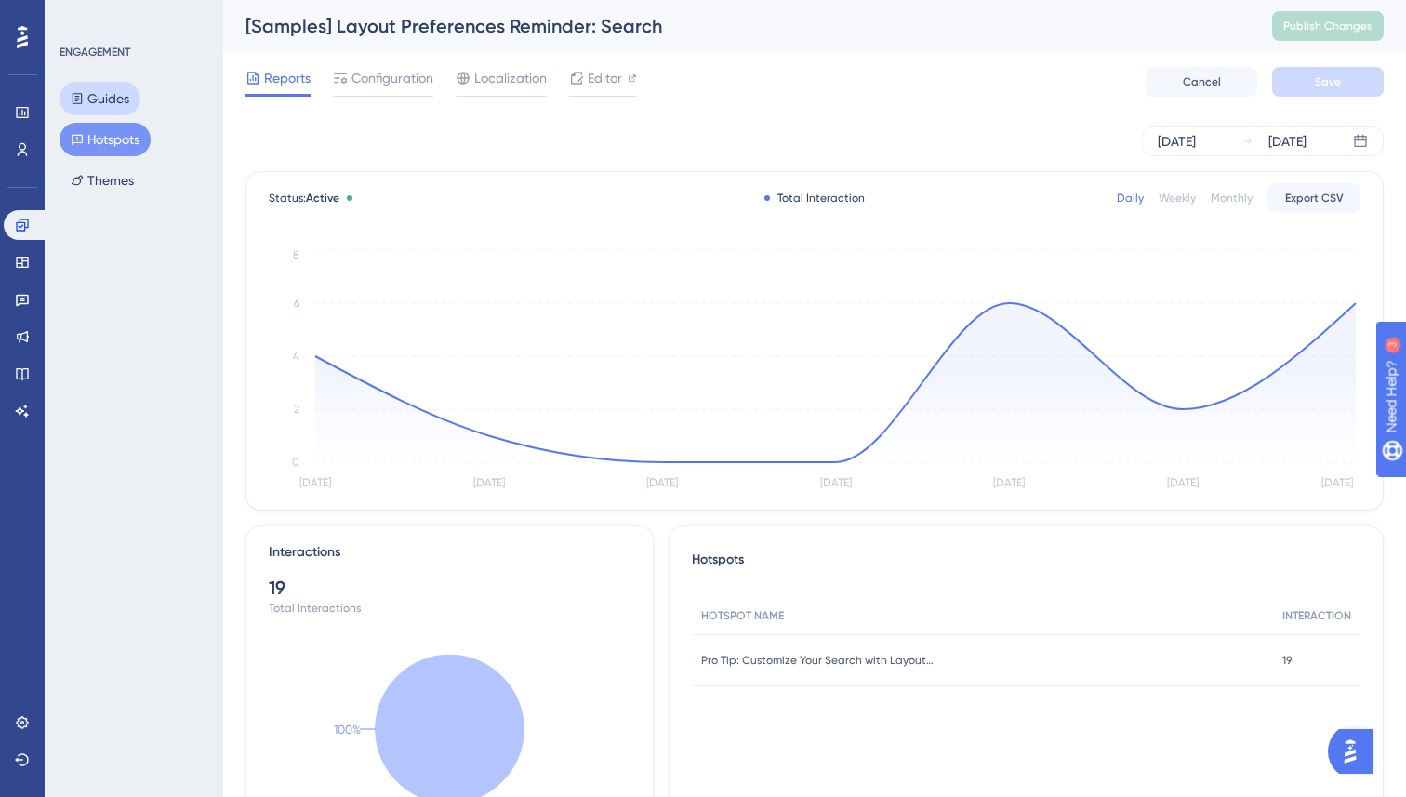
click at [116, 108] on button "Guides" at bounding box center [100, 98] width 81 height 33
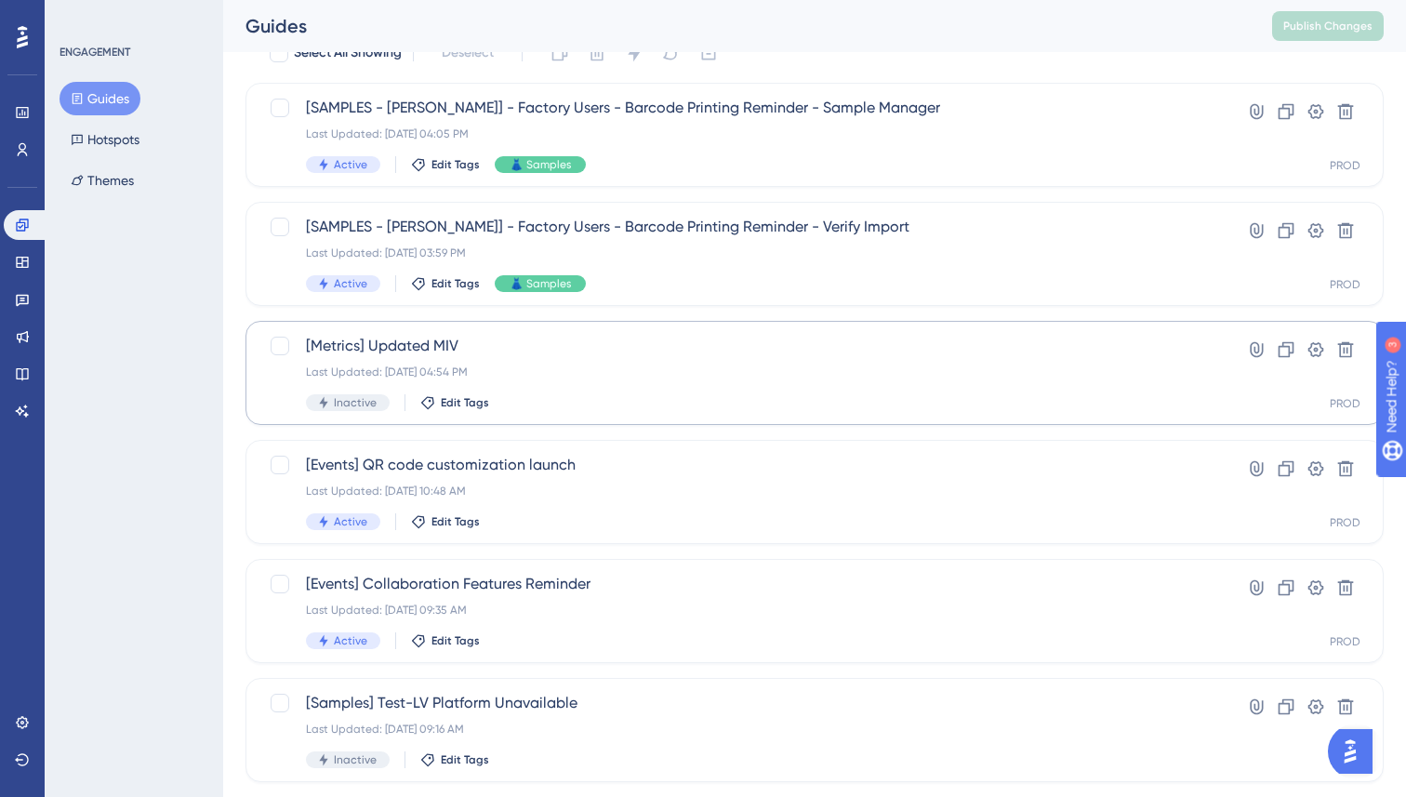
scroll to position [174, 0]
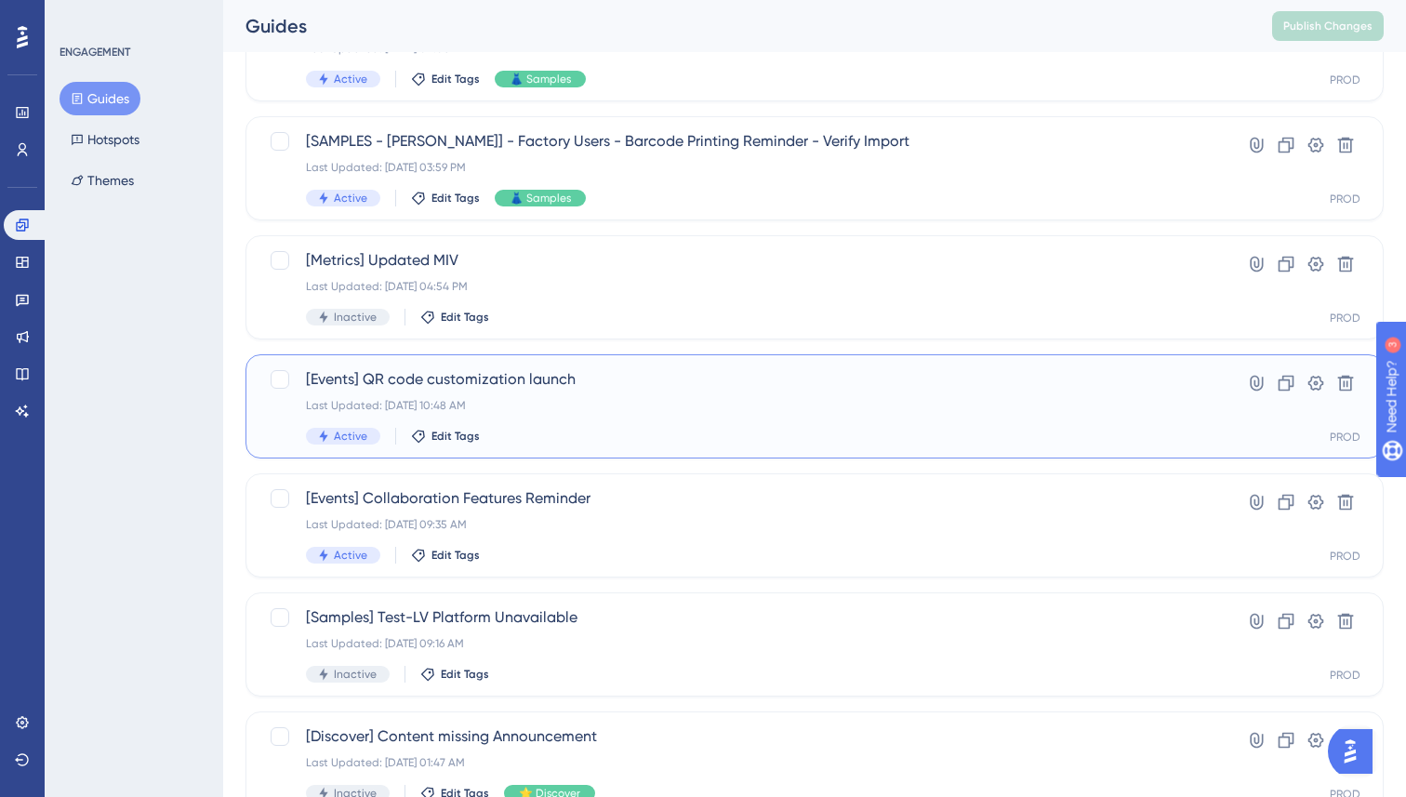
click at [688, 404] on div "Last Updated: Aug 22 2025, 10:48 AM" at bounding box center [740, 405] width 868 height 15
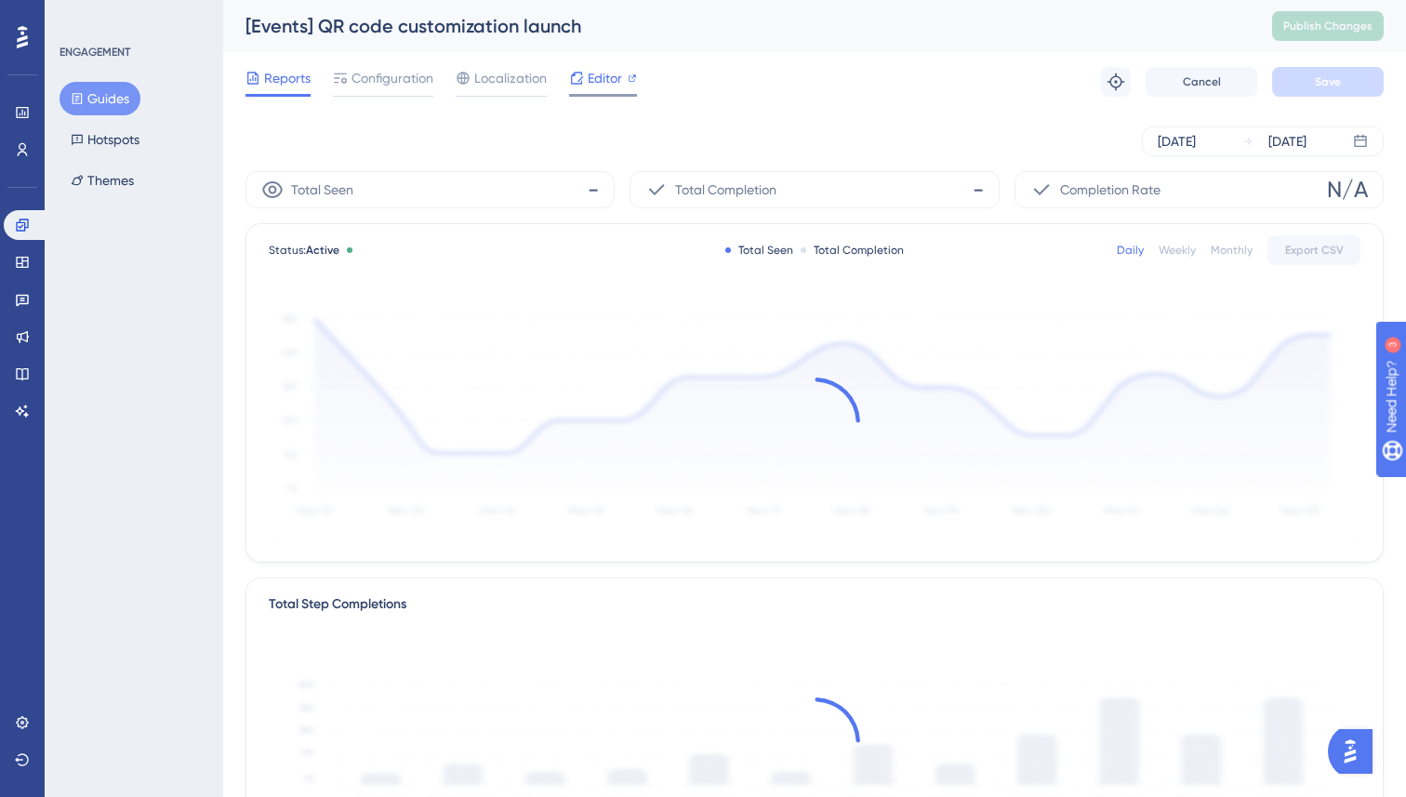
click at [603, 69] on span "Editor" at bounding box center [605, 78] width 34 height 22
